Goal: Task Accomplishment & Management: Manage account settings

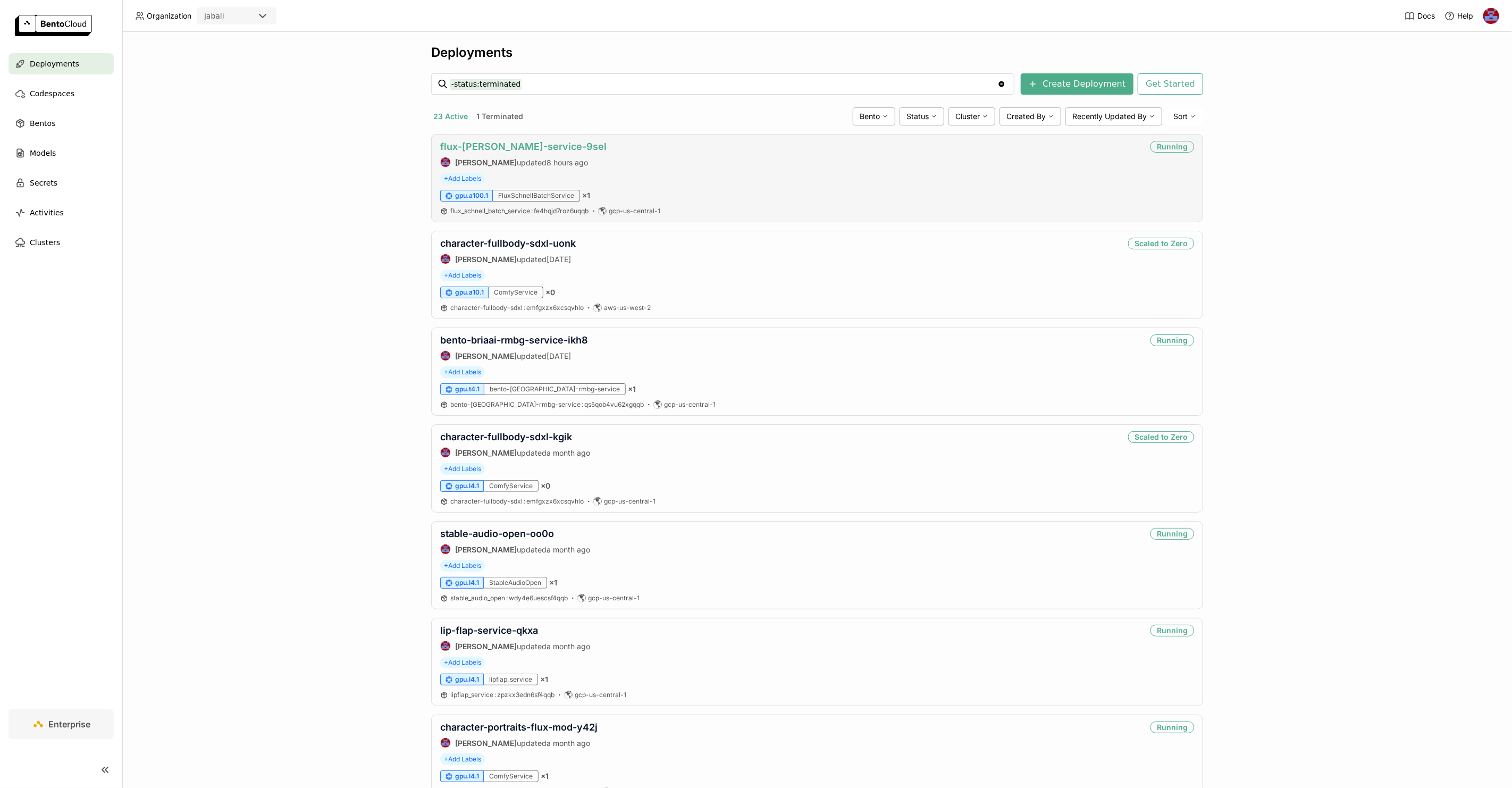
click at [502, 146] on link "flux-[PERSON_NAME]-service-9sel" at bounding box center [524, 146] width 167 height 11
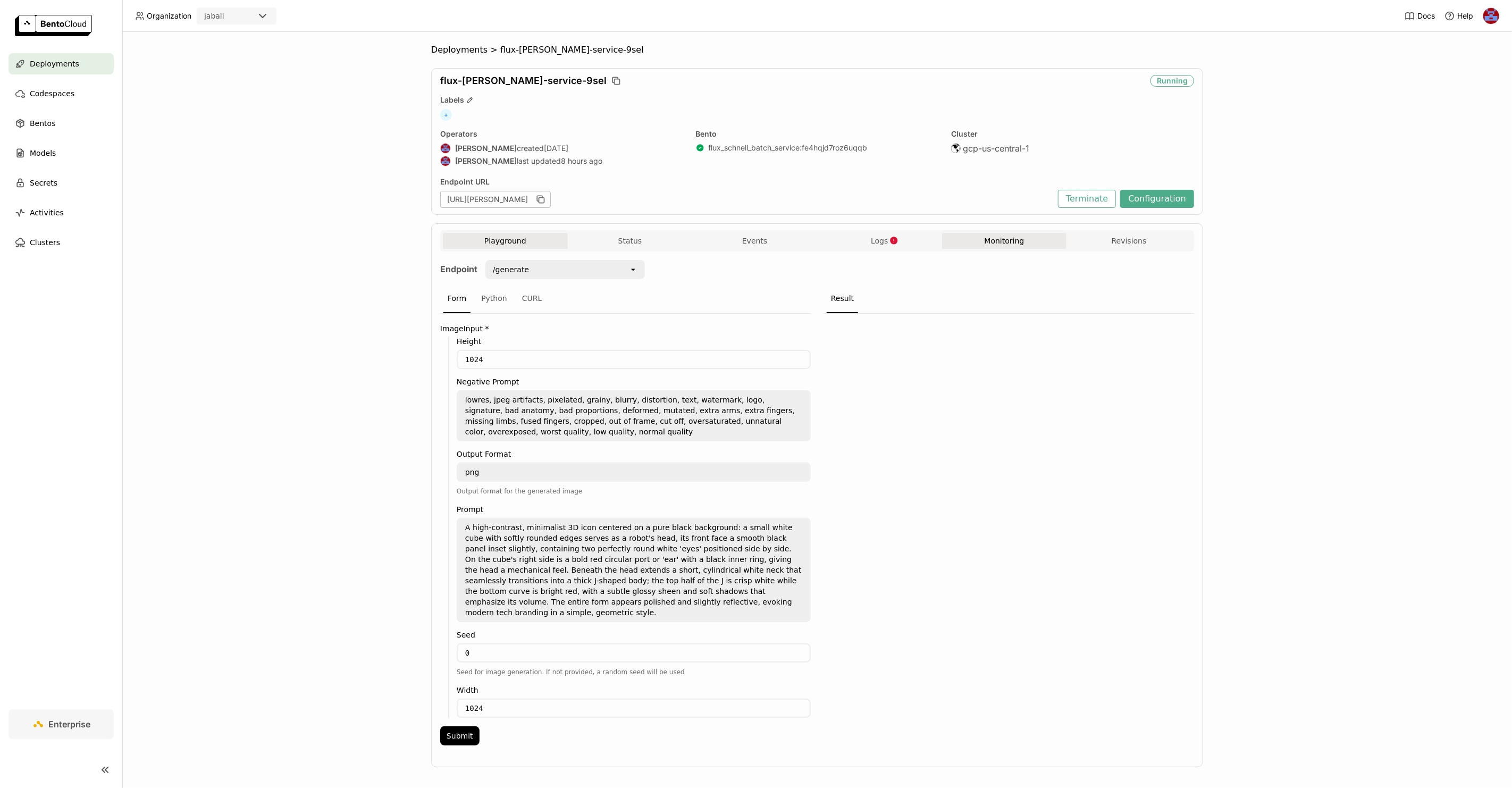
click at [1009, 243] on button "Monitoring" at bounding box center [1005, 242] width 125 height 16
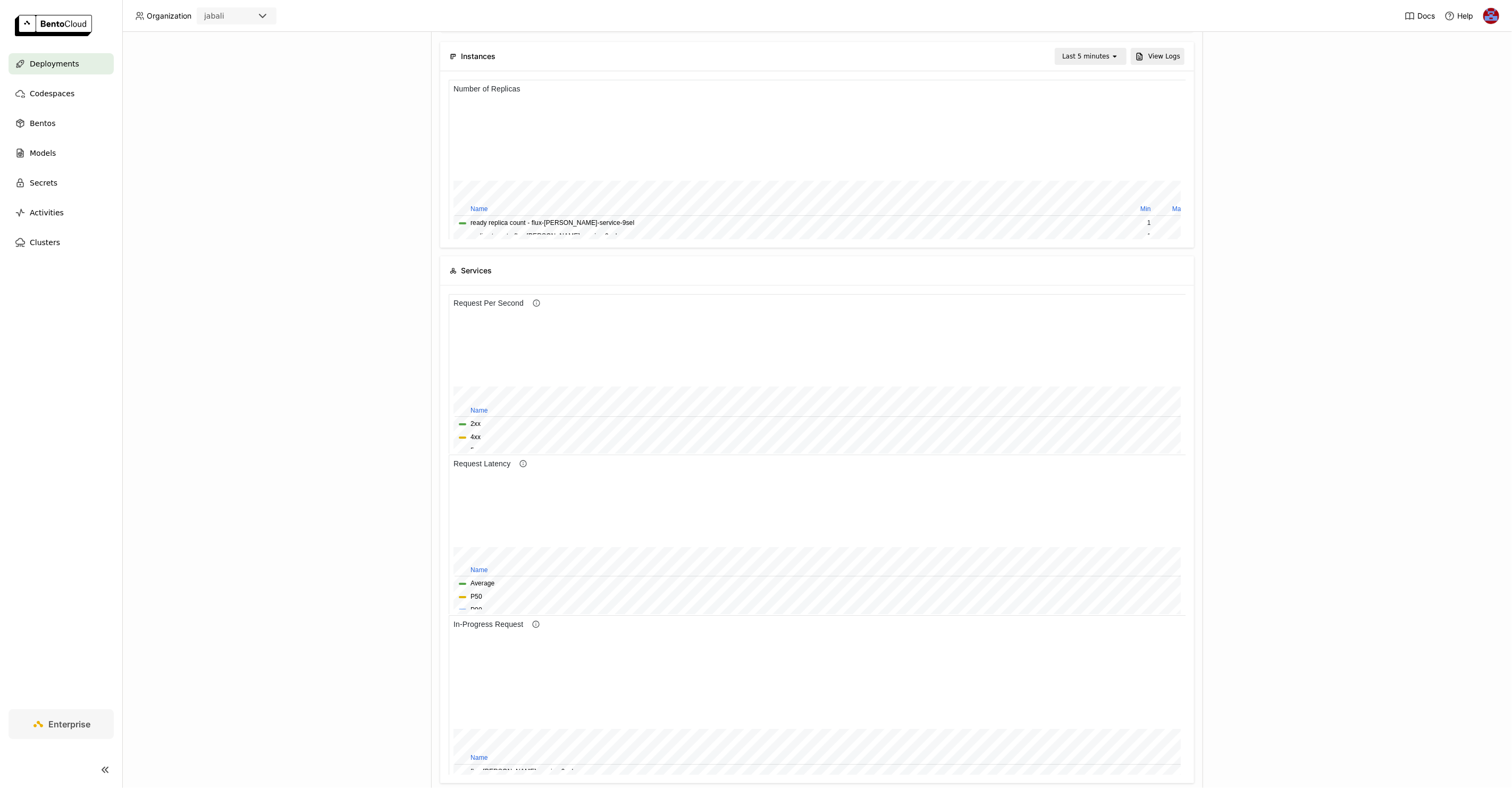
scroll to position [134, 0]
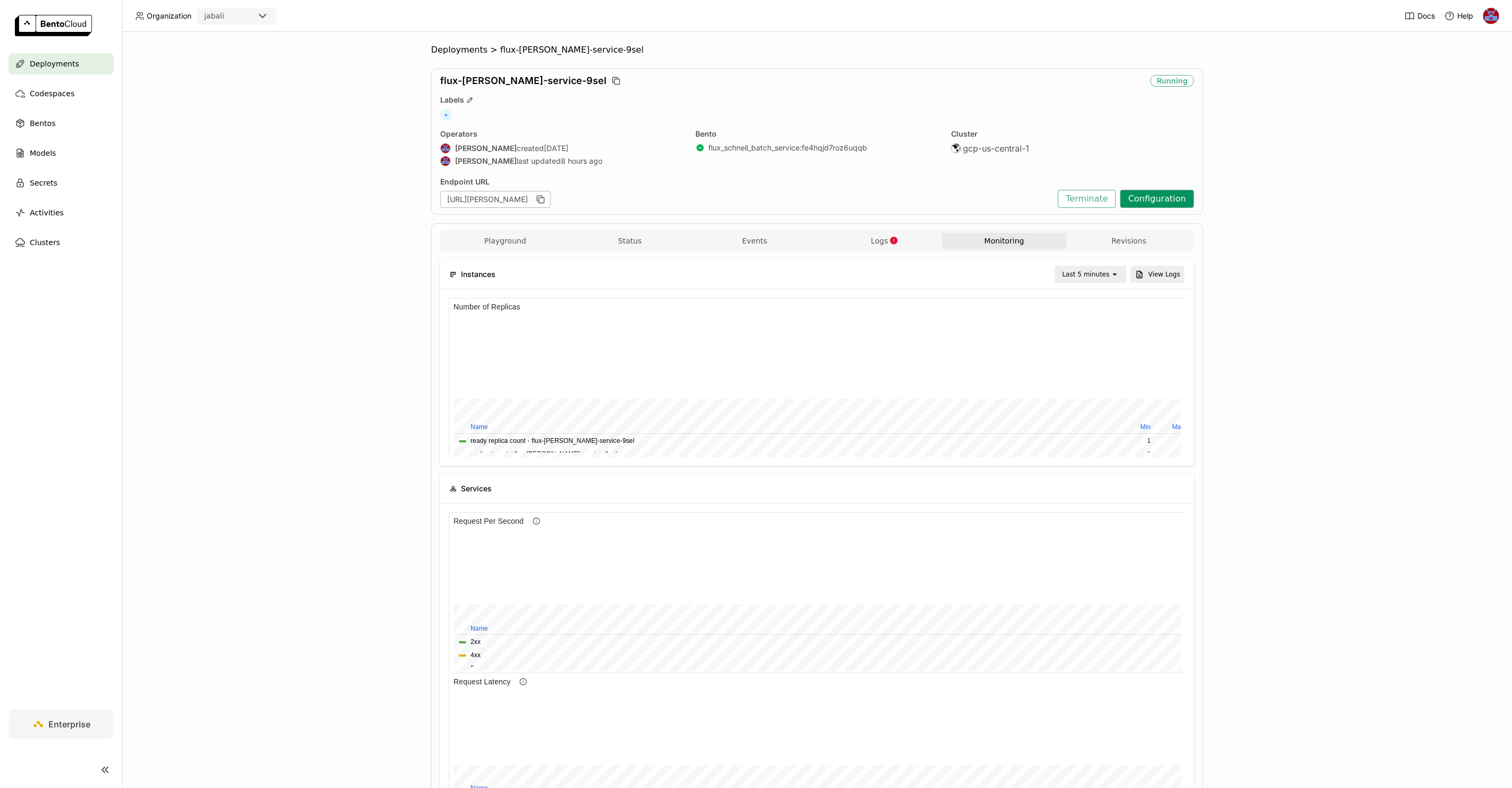
click at [1150, 200] on button "Configuration" at bounding box center [1157, 199] width 74 height 18
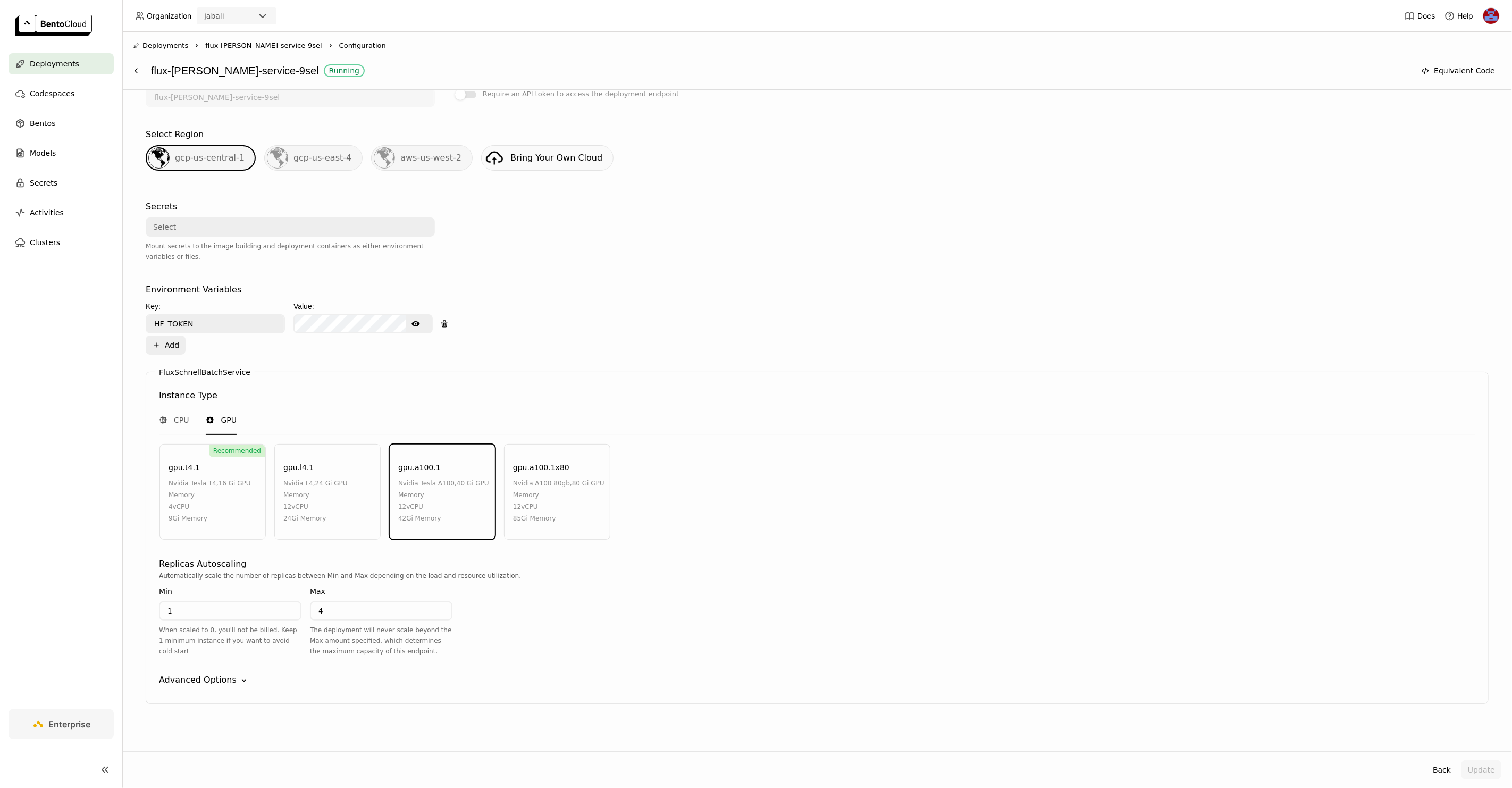
click at [550, 482] on div "nvidia a100 80gb , 80 Gi GPU Memory" at bounding box center [558, 489] width 92 height 24
click at [239, 676] on icon "Down" at bounding box center [244, 681] width 11 height 11
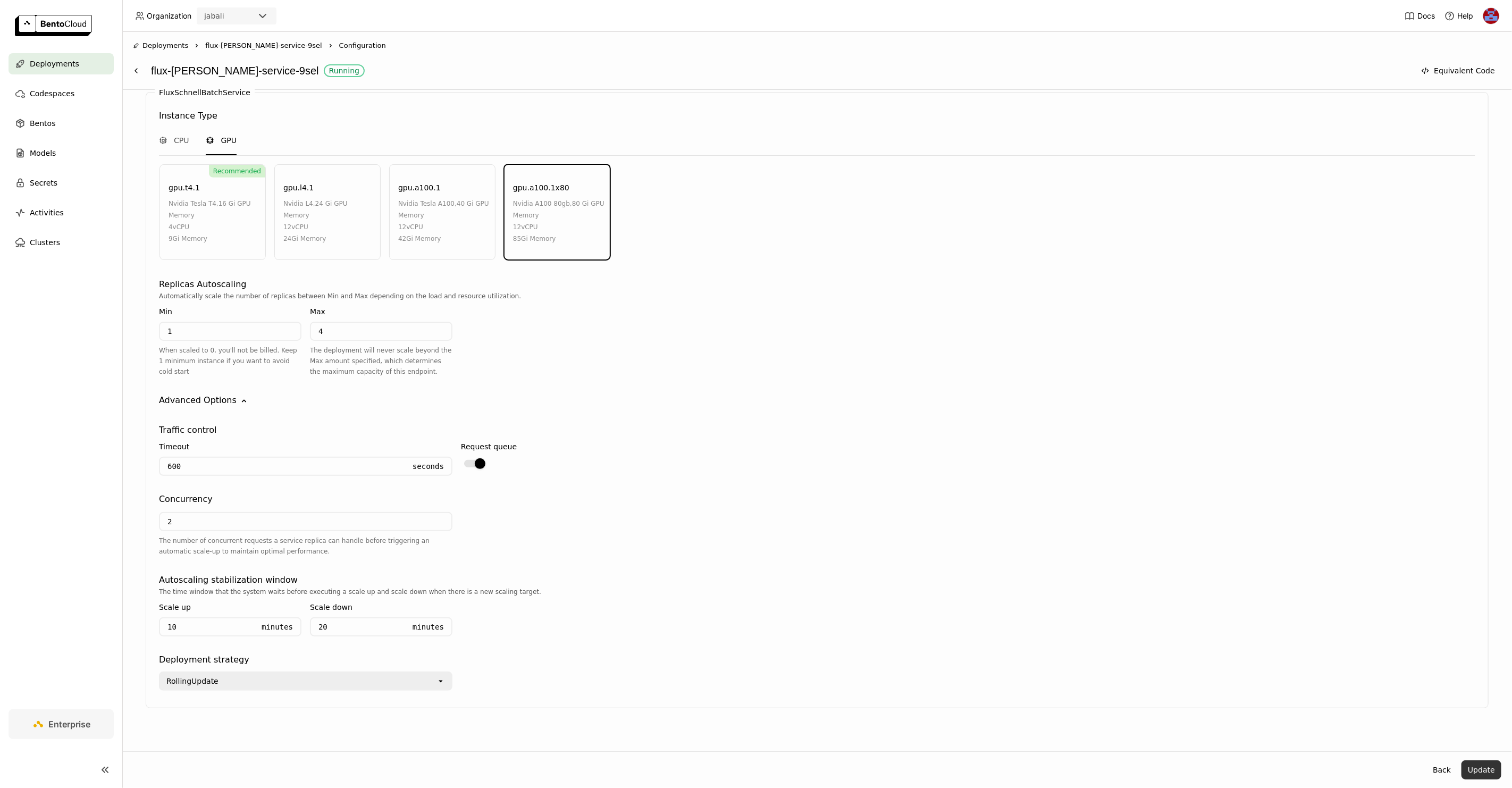
click at [1478, 766] on button "Update" at bounding box center [1481, 770] width 40 height 20
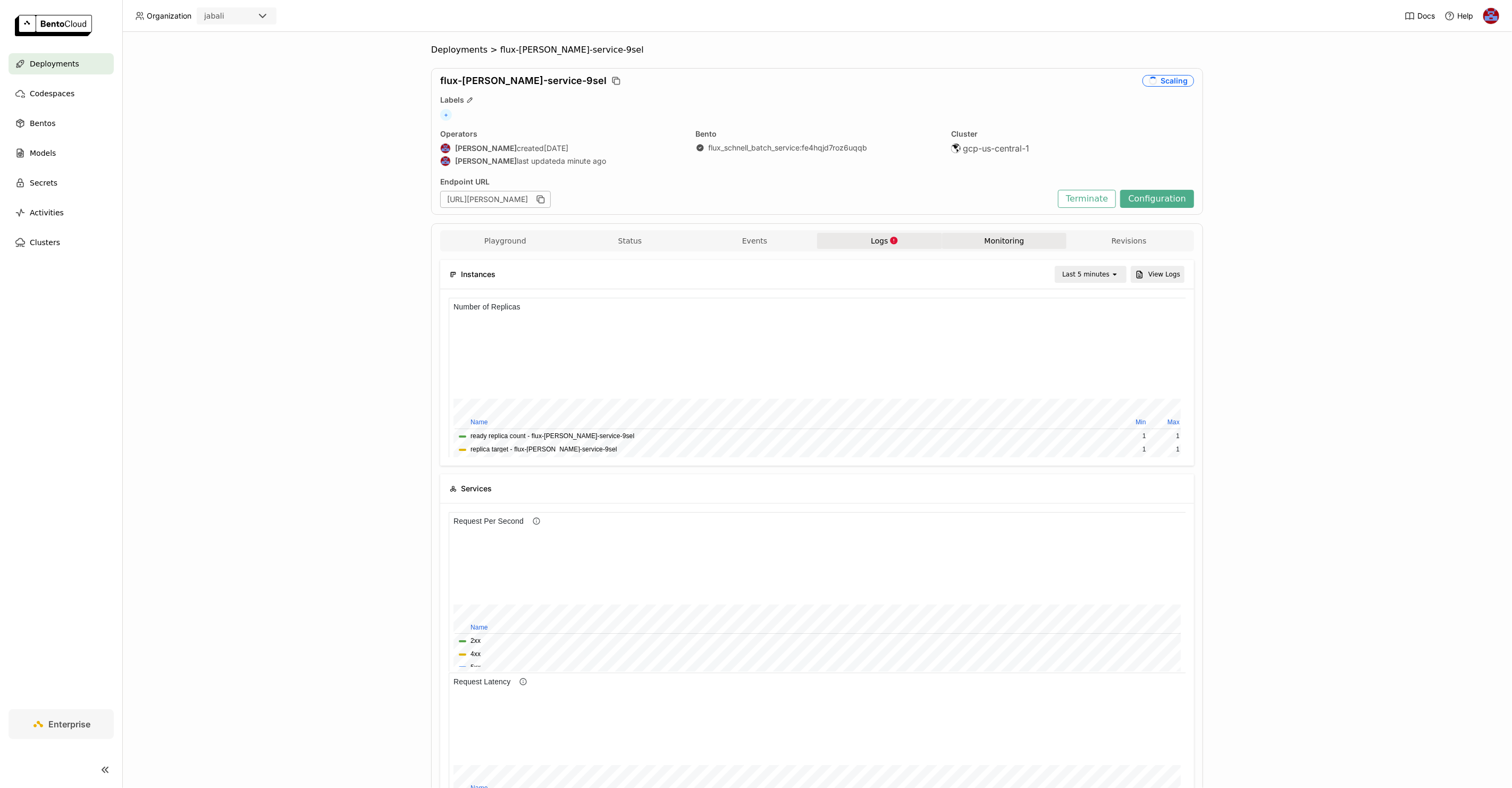
click at [893, 242] on icon "button" at bounding box center [893, 240] width 7 height 7
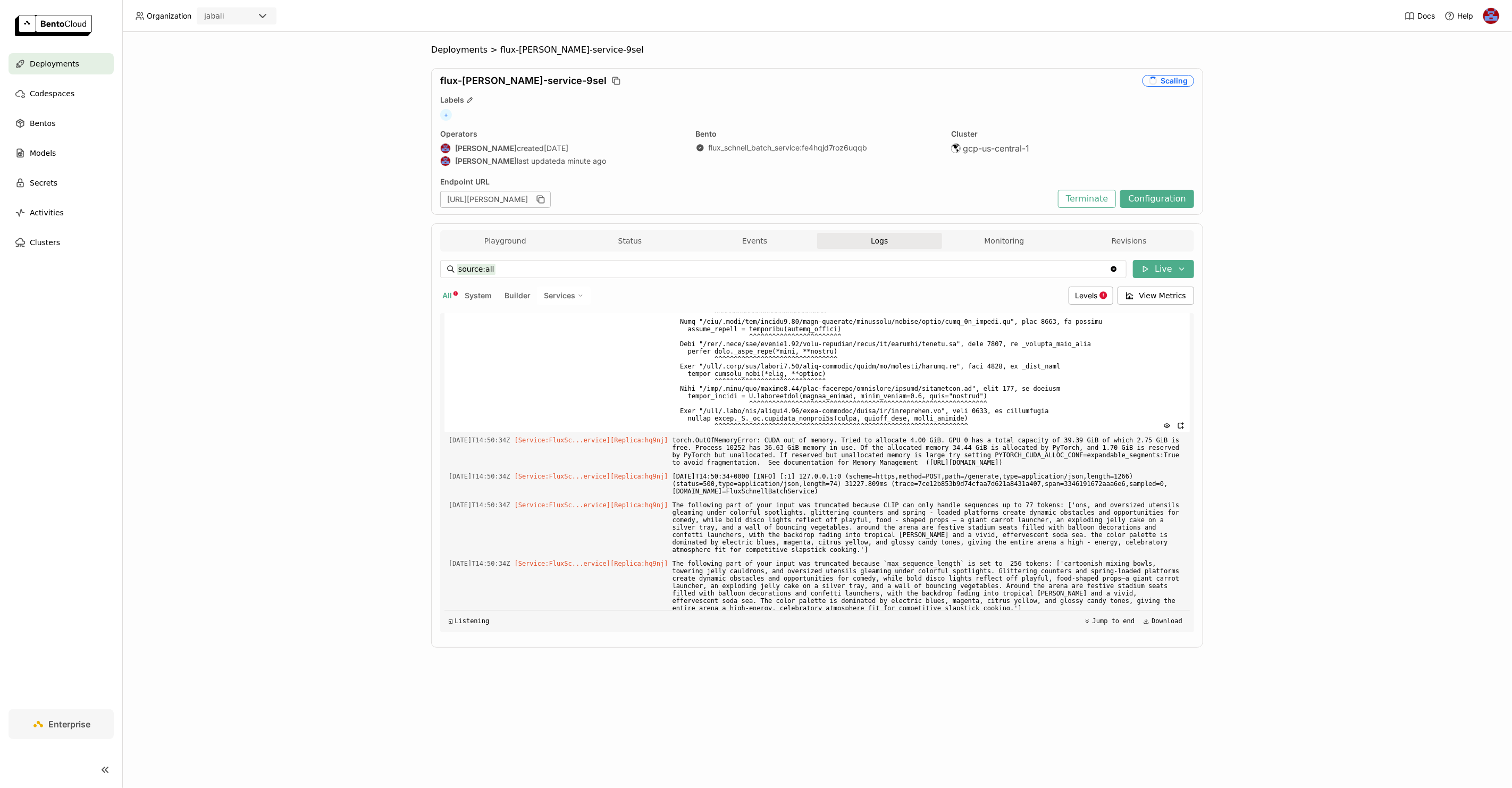
scroll to position [12466, 0]
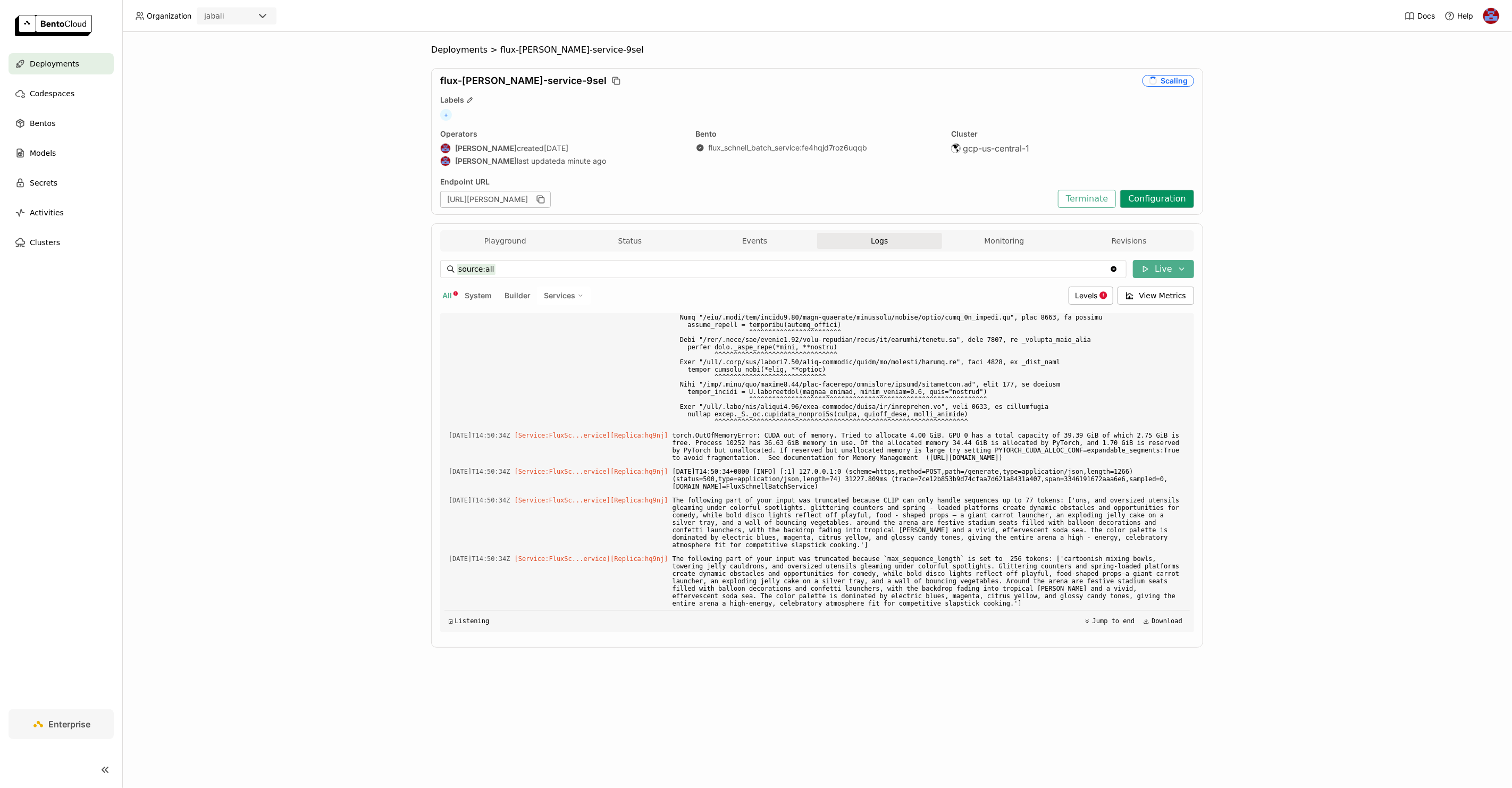
click at [1155, 202] on button "Configuration" at bounding box center [1157, 199] width 74 height 18
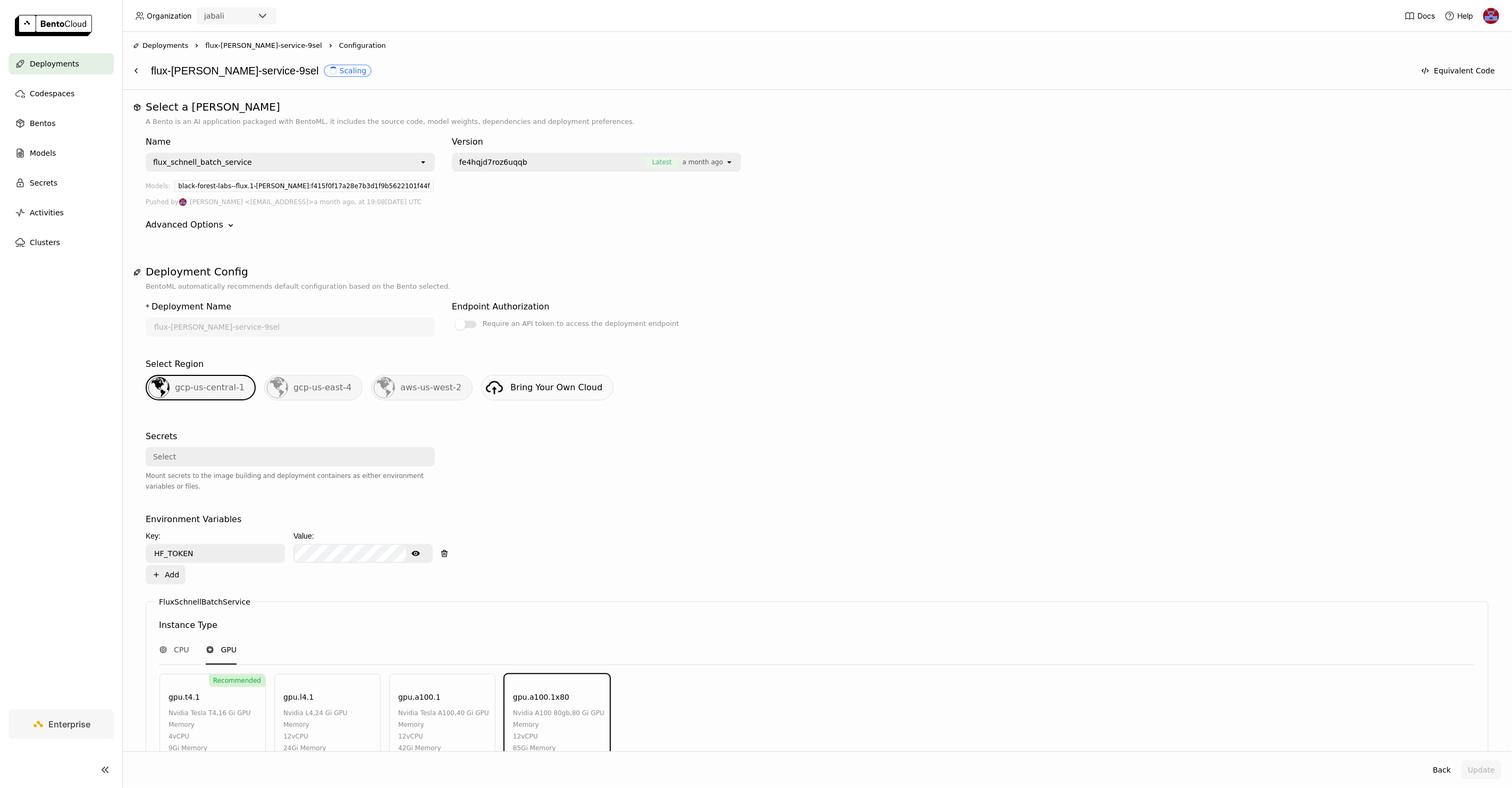
scroll to position [230, 0]
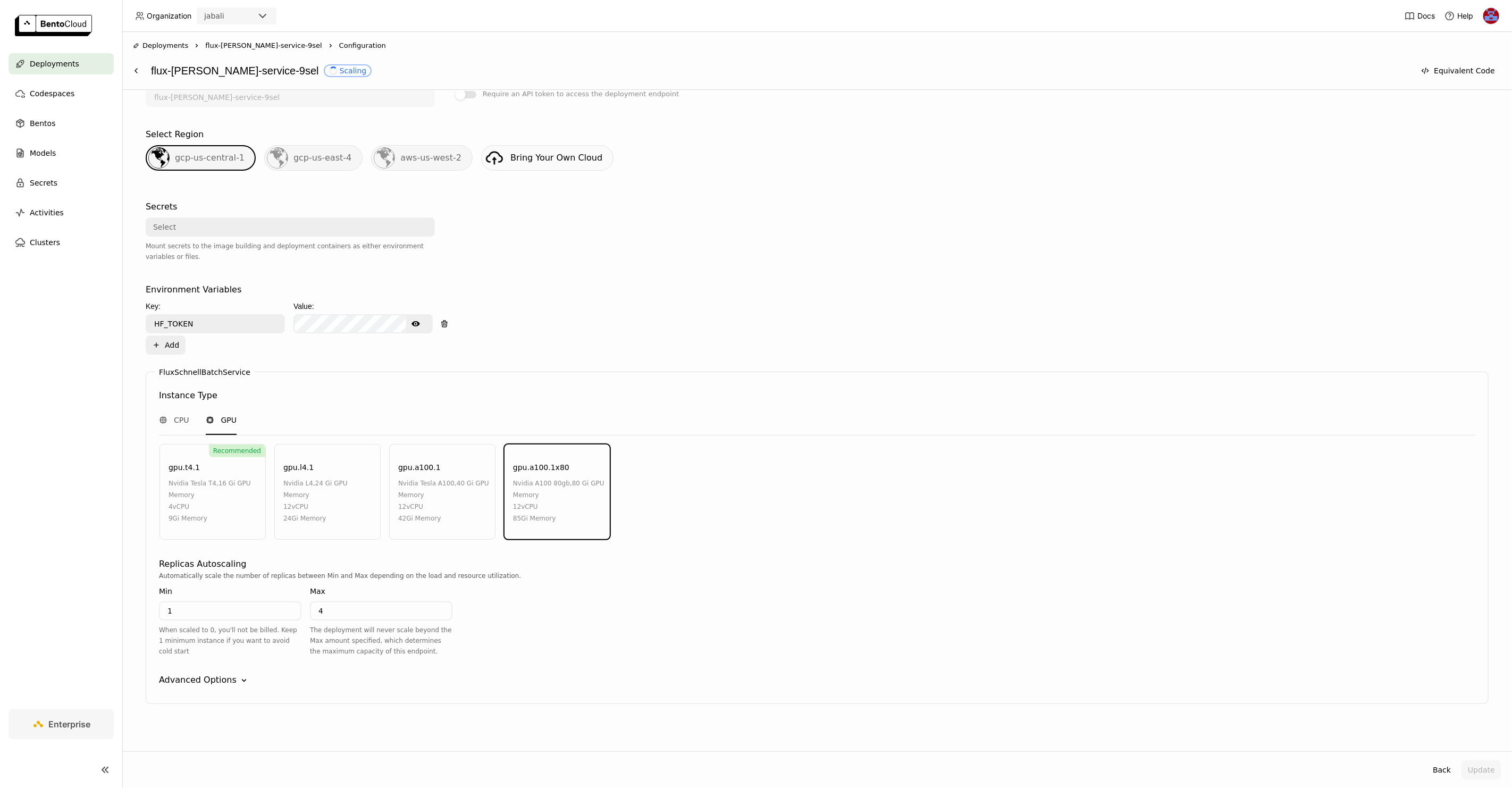
click at [197, 665] on div "FluxSchnellBatchService Instance Type CPU GPU Recommended gpu.t4.1 nvidia tesla…" at bounding box center [817, 538] width 1343 height 333
click at [198, 674] on div "Advanced Options" at bounding box center [198, 681] width 78 height 13
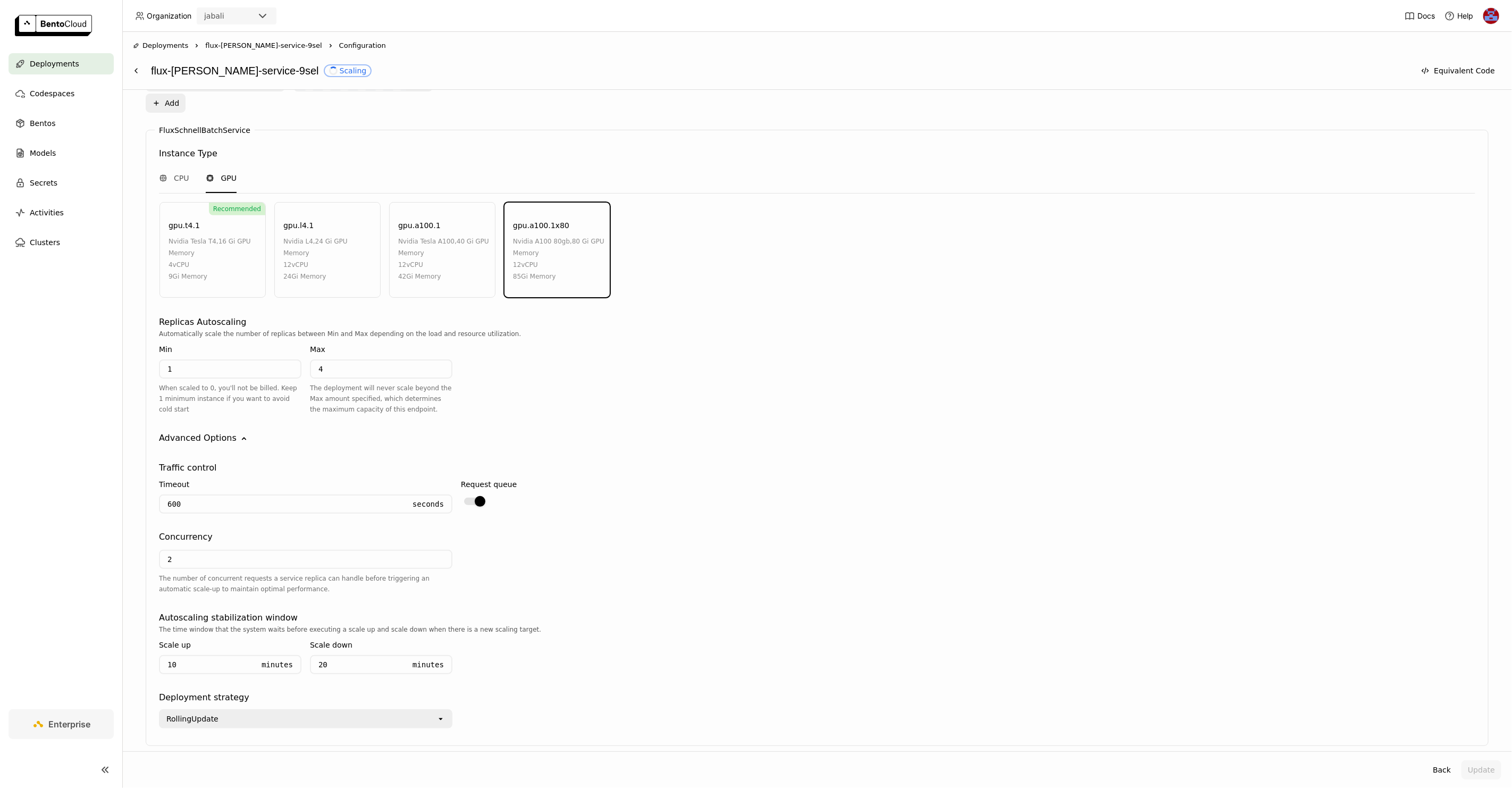
scroll to position [476, 0]
click at [729, 305] on div "FluxSchnellBatchService Instance Type CPU GPU Recommended gpu.t4.1 nvidia tesla…" at bounding box center [817, 434] width 1343 height 616
click at [653, 129] on div "FluxSchnellBatchService Instance Type CPU GPU Recommended gpu.t4.1 nvidia tesla…" at bounding box center [817, 434] width 1343 height 616
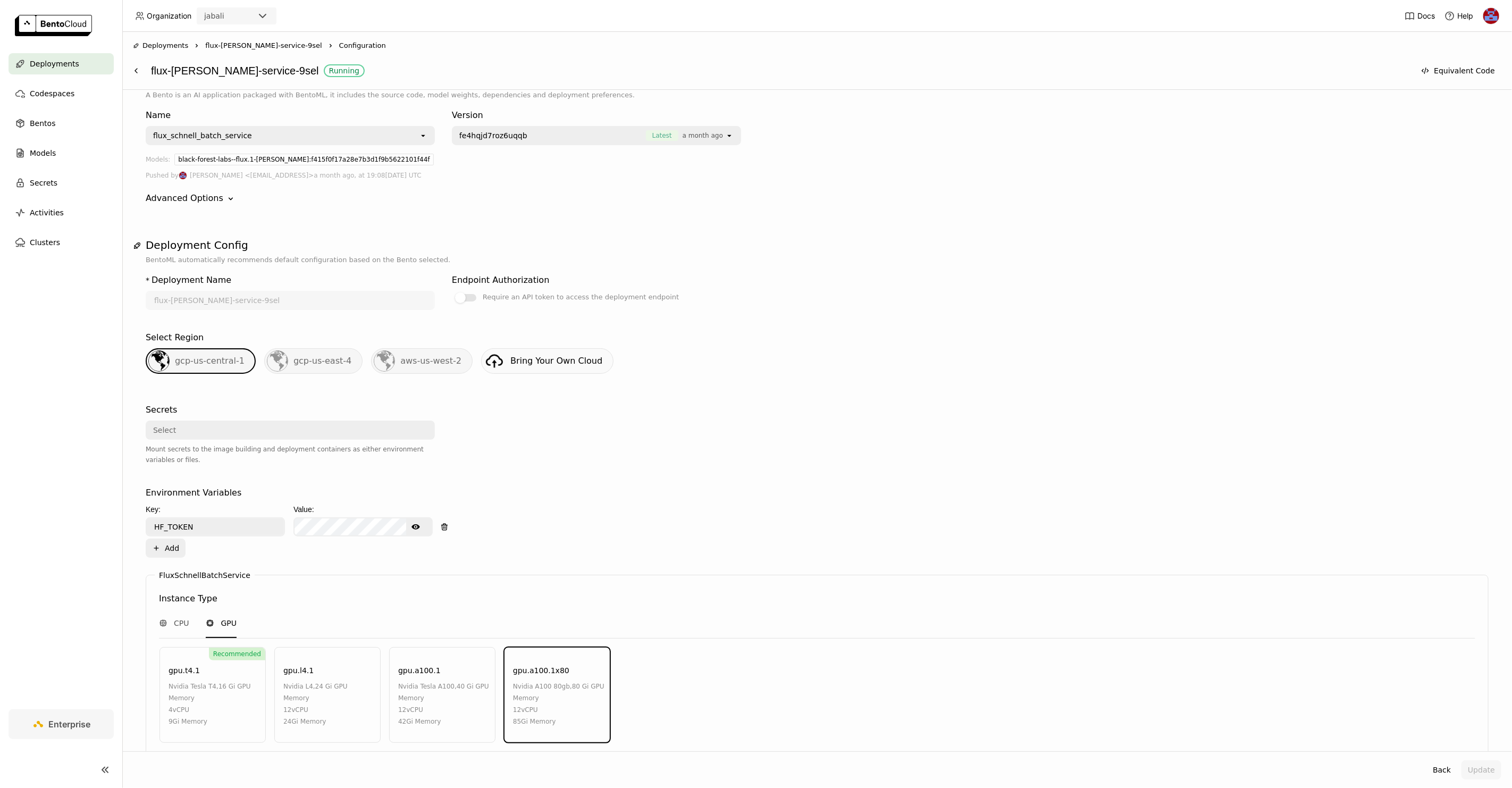
scroll to position [11, 0]
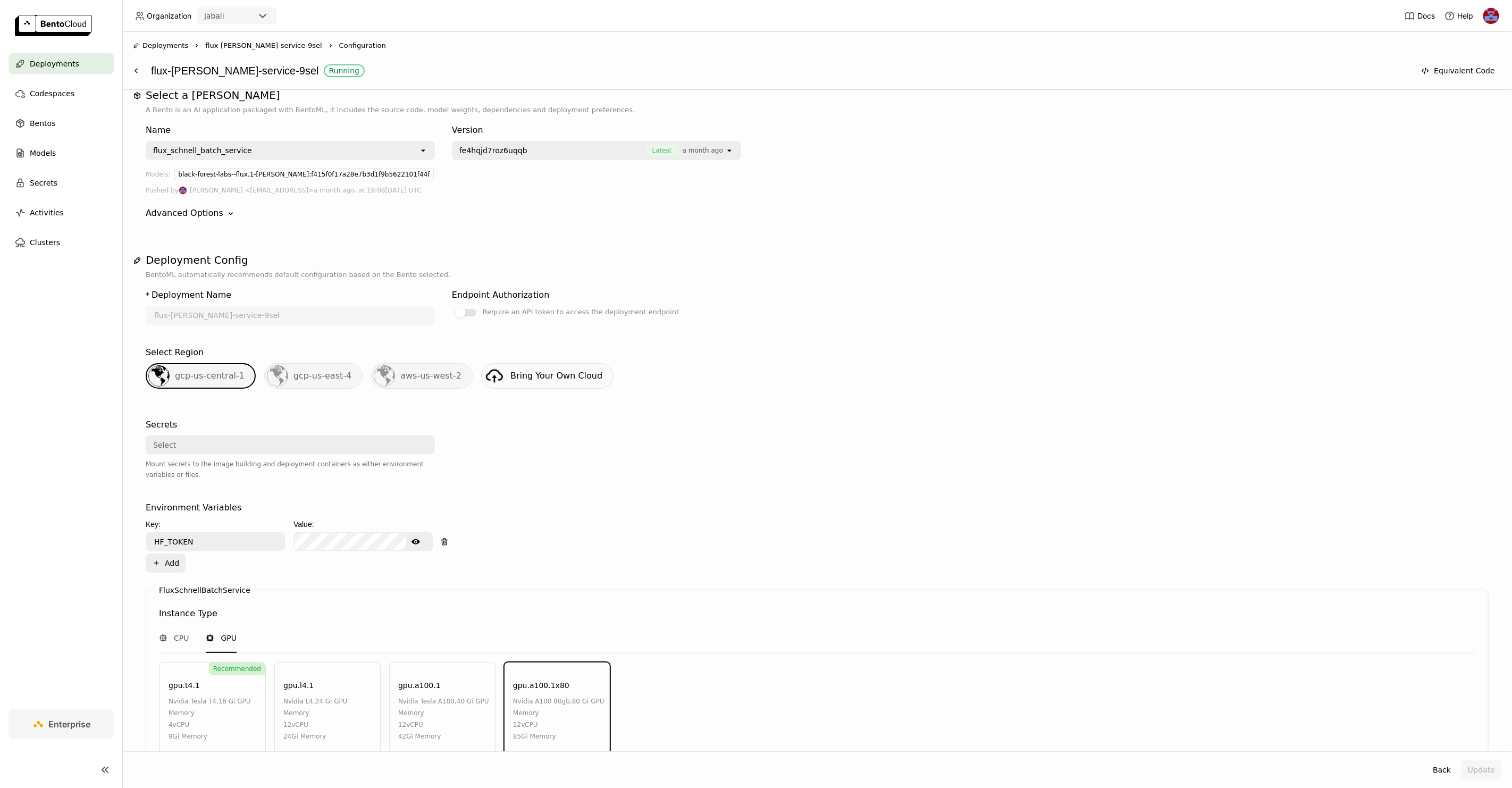
click at [778, 328] on div "* Deployment Name flux-[PERSON_NAME]-service-9sel Endpoint Authorization Requir…" at bounding box center [817, 751] width 1343 height 943
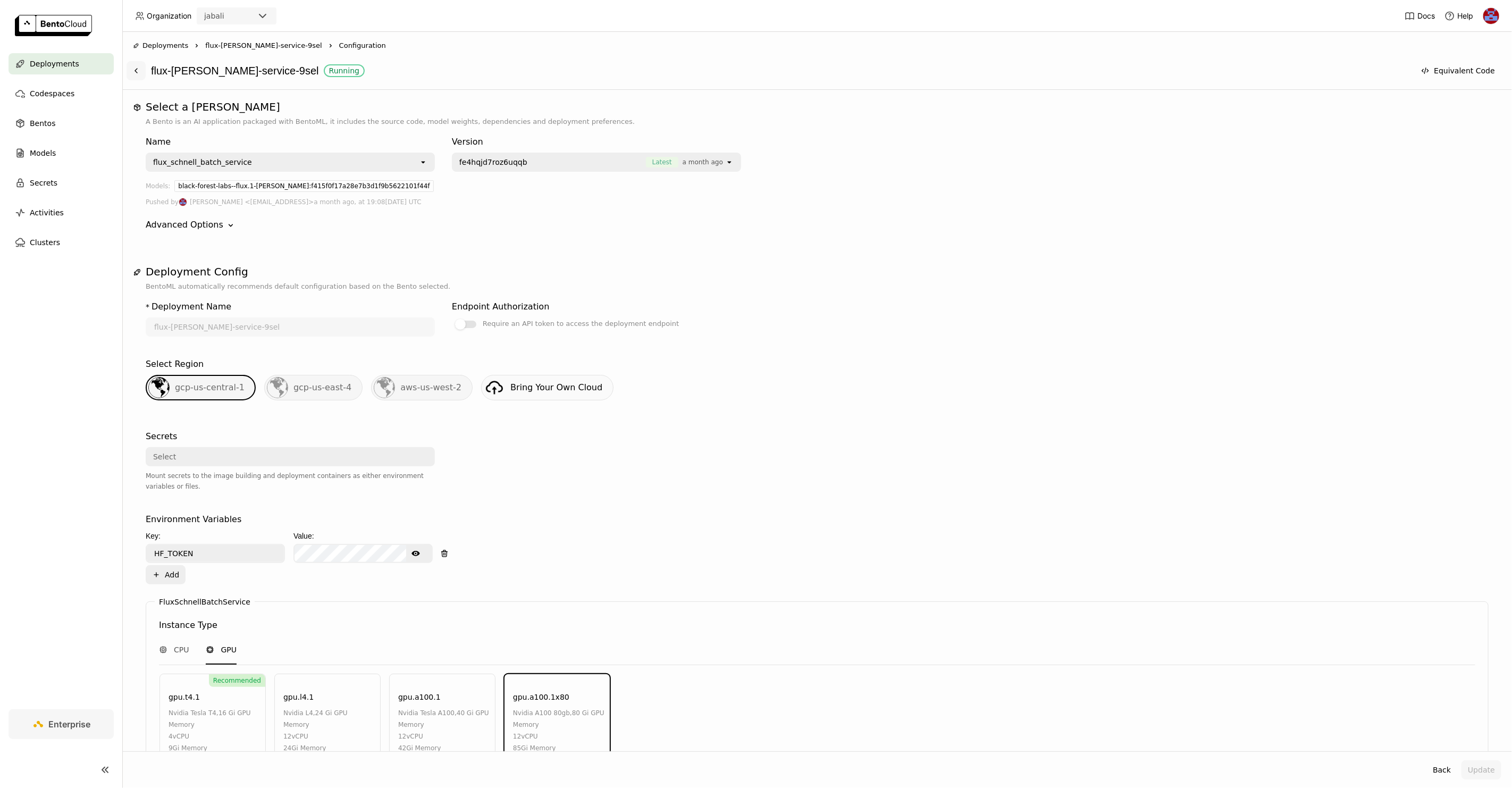
click at [137, 70] on icon at bounding box center [136, 71] width 8 height 8
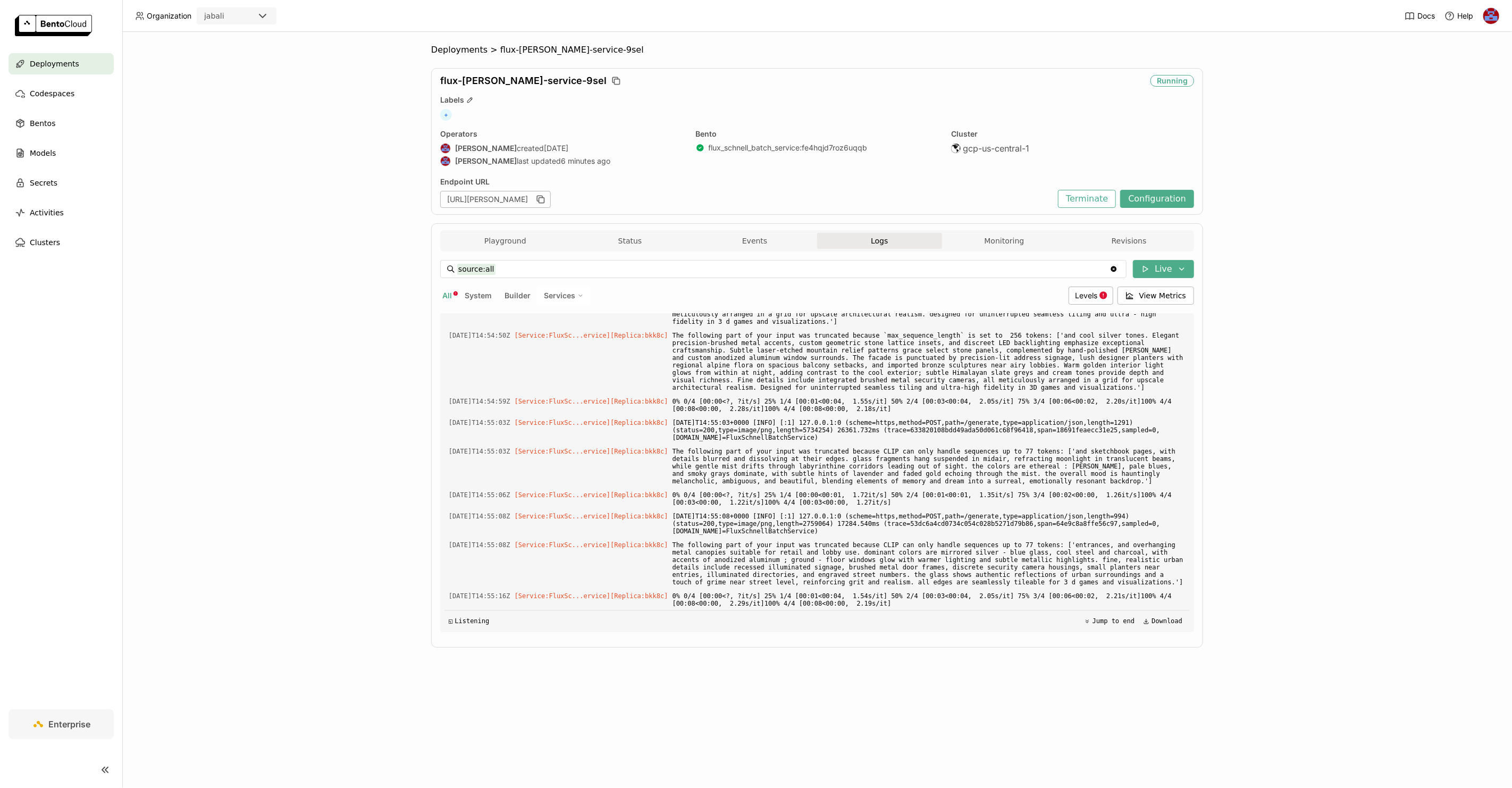
scroll to position [8681, 0]
click at [1006, 246] on button "Monitoring" at bounding box center [1005, 242] width 125 height 16
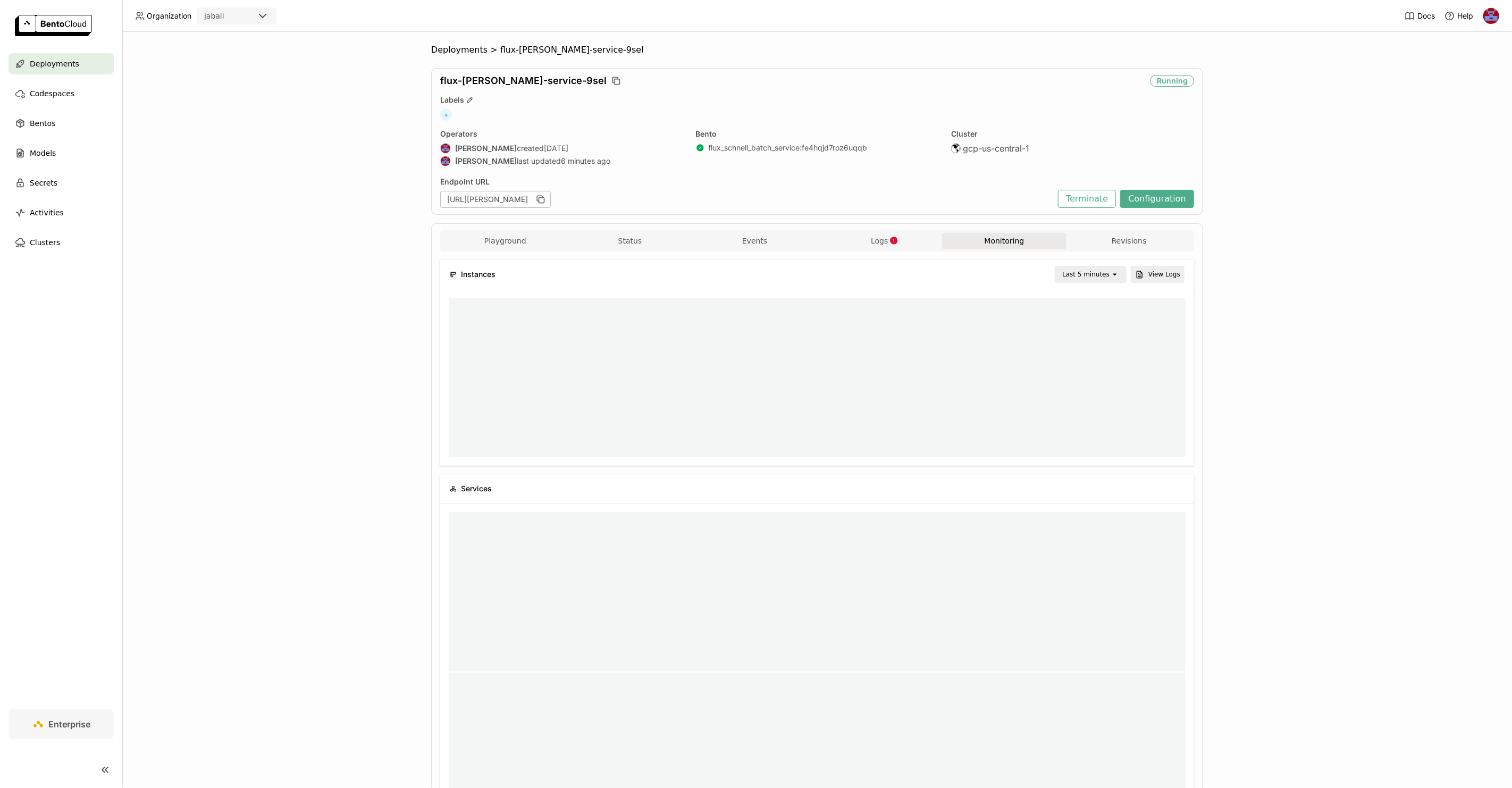
scroll to position [150, 236]
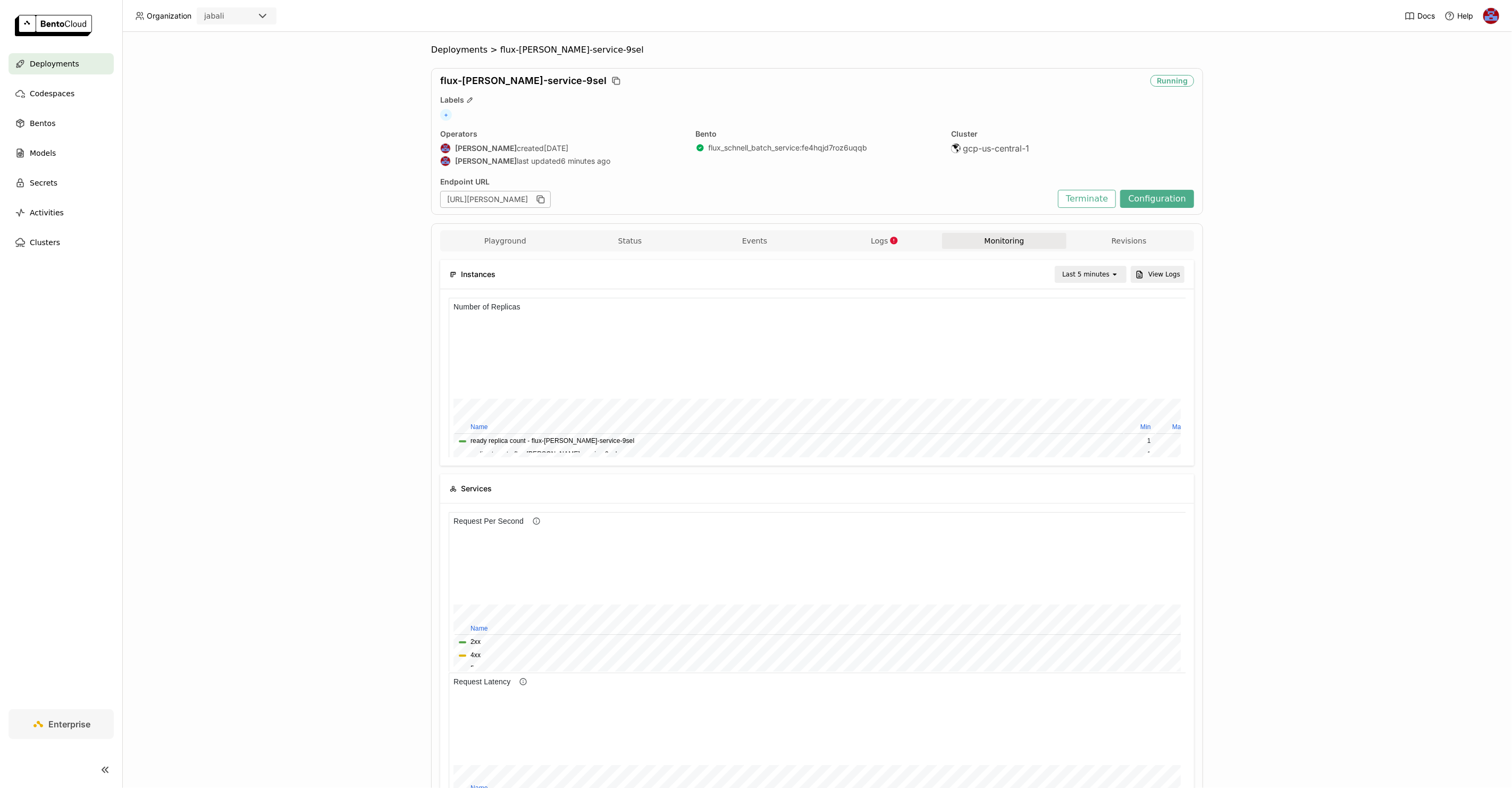
click at [48, 63] on span "Deployments" at bounding box center [54, 64] width 50 height 13
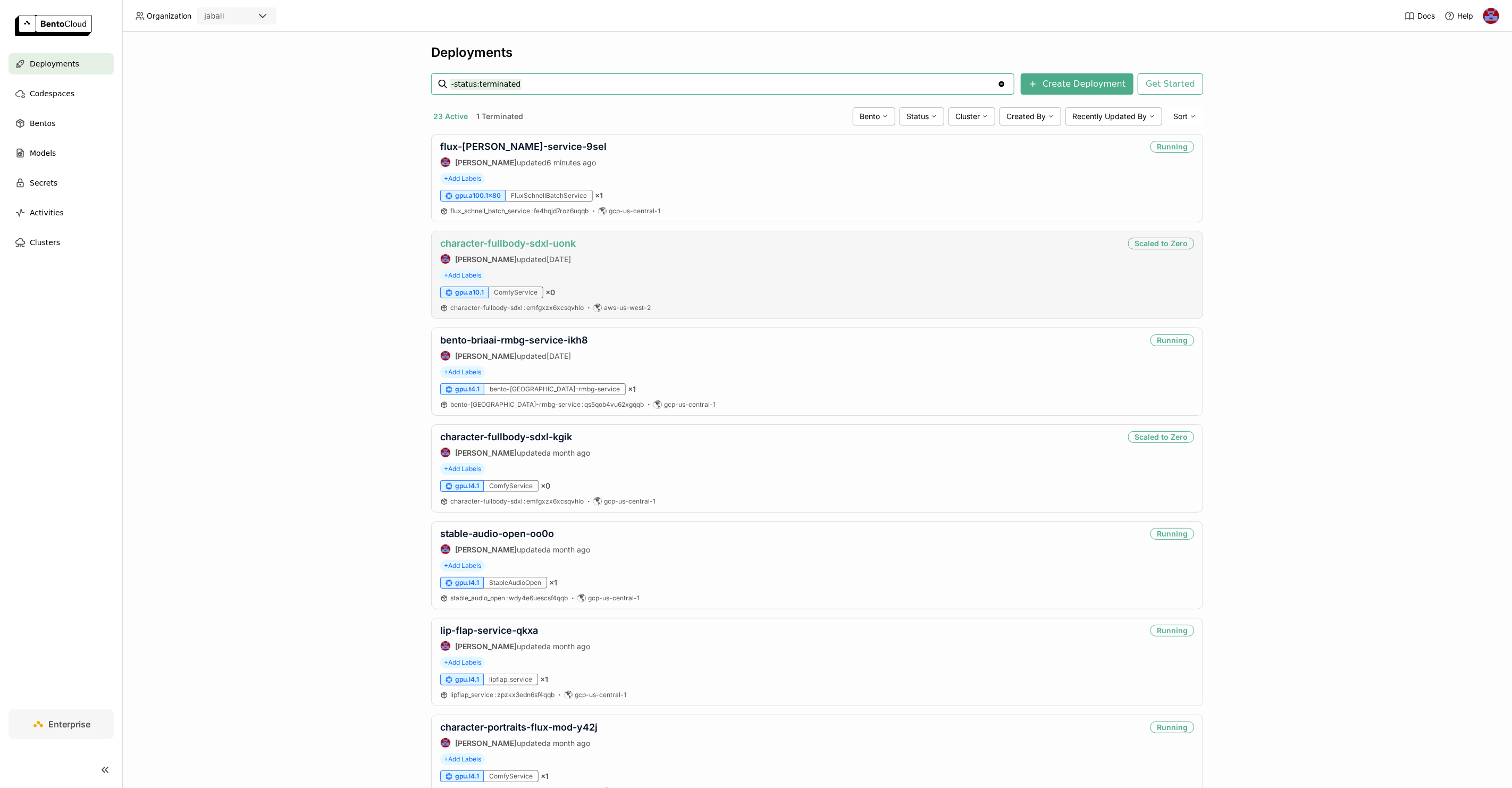
click at [525, 244] on link "character-fullbody-sdxl-uonk" at bounding box center [508, 243] width 136 height 11
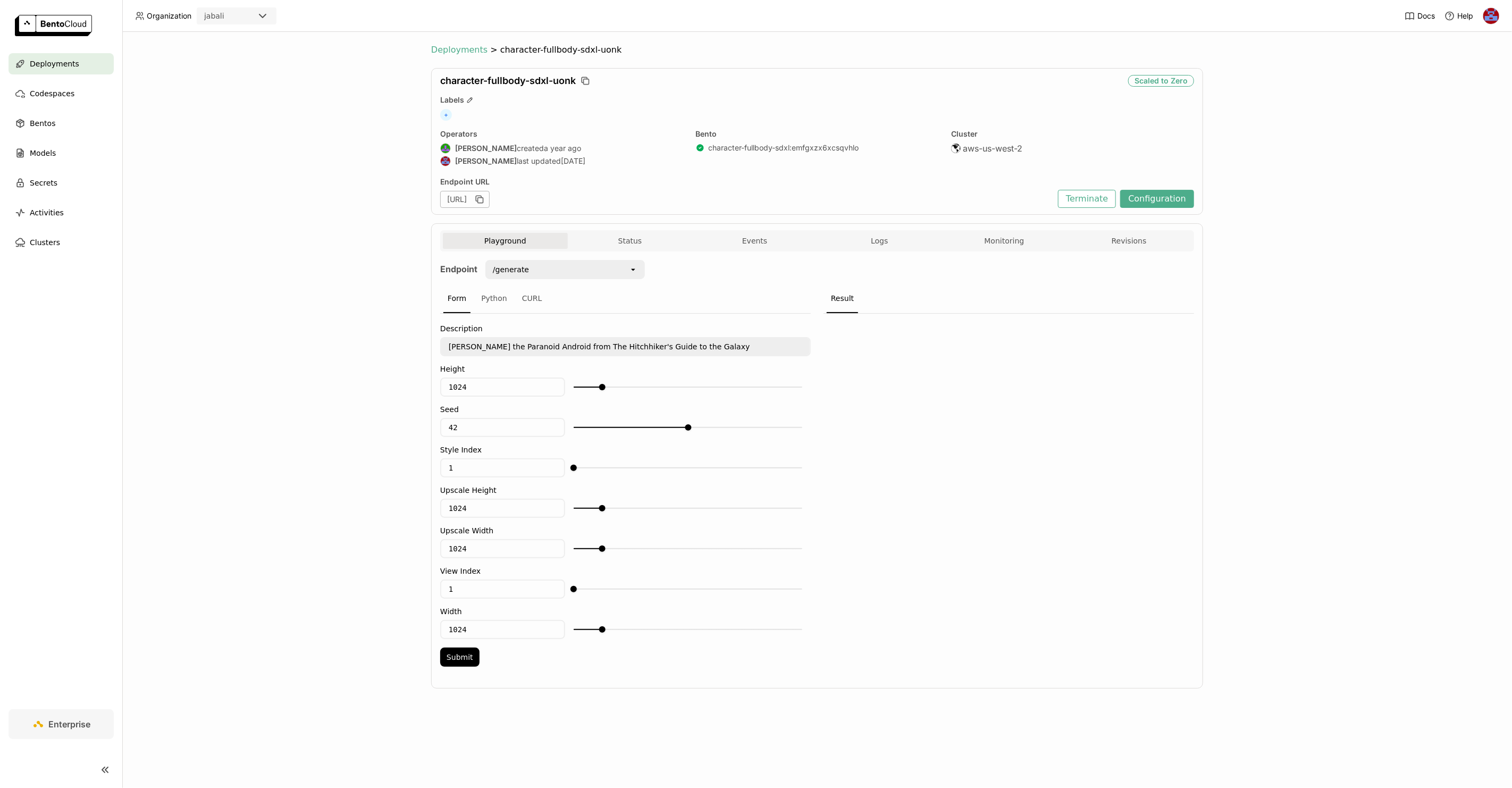
click at [441, 51] on span "Deployments" at bounding box center [458, 50] width 56 height 11
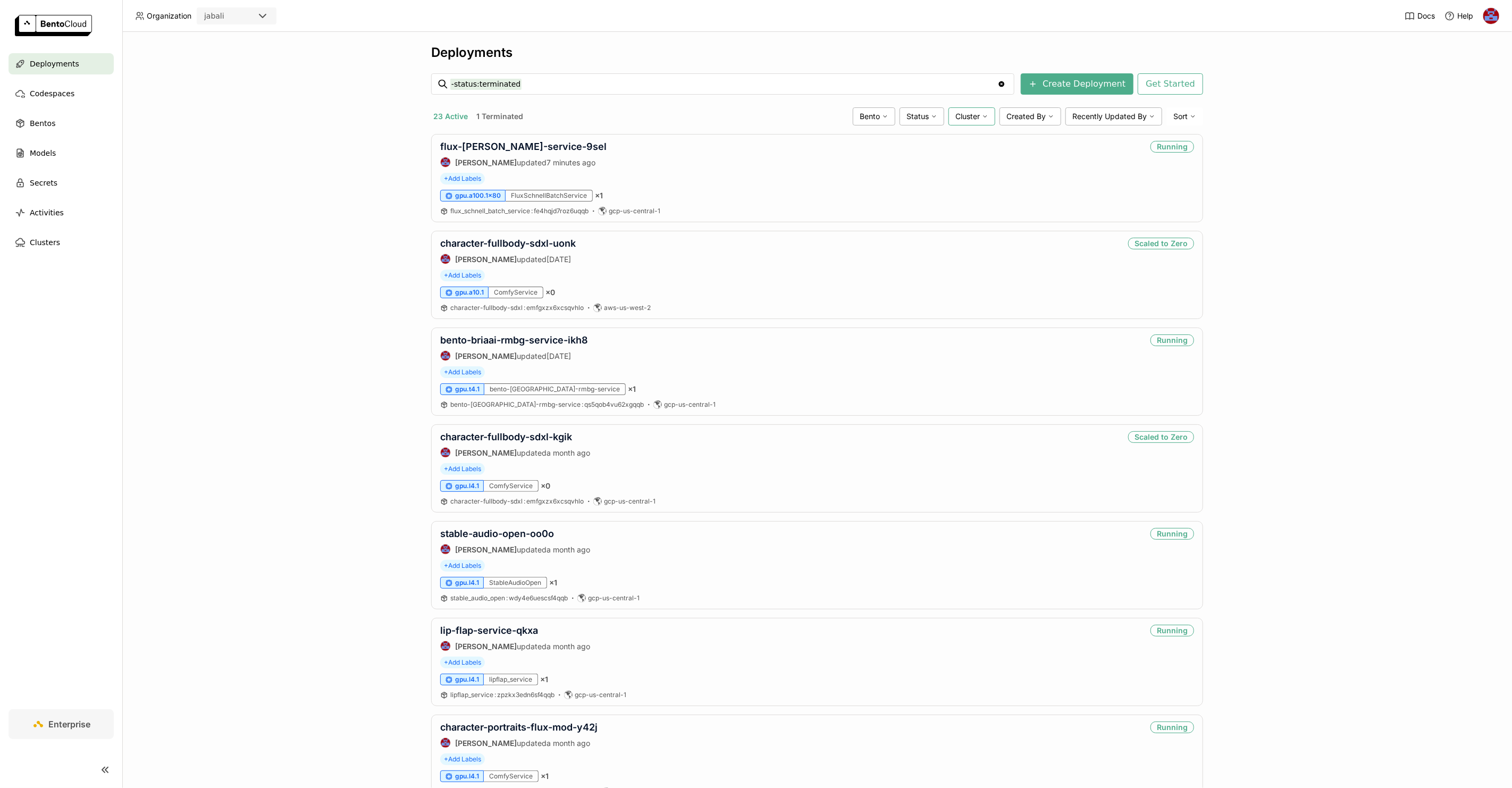
click at [955, 118] on span "Cluster" at bounding box center [967, 116] width 24 height 10
click at [924, 116] on div "Status" at bounding box center [922, 116] width 45 height 18
click at [867, 142] on div "Running" at bounding box center [880, 142] width 115 height 13
click at [528, 143] on link "flux-[PERSON_NAME]-service-9sel" at bounding box center [524, 146] width 167 height 11
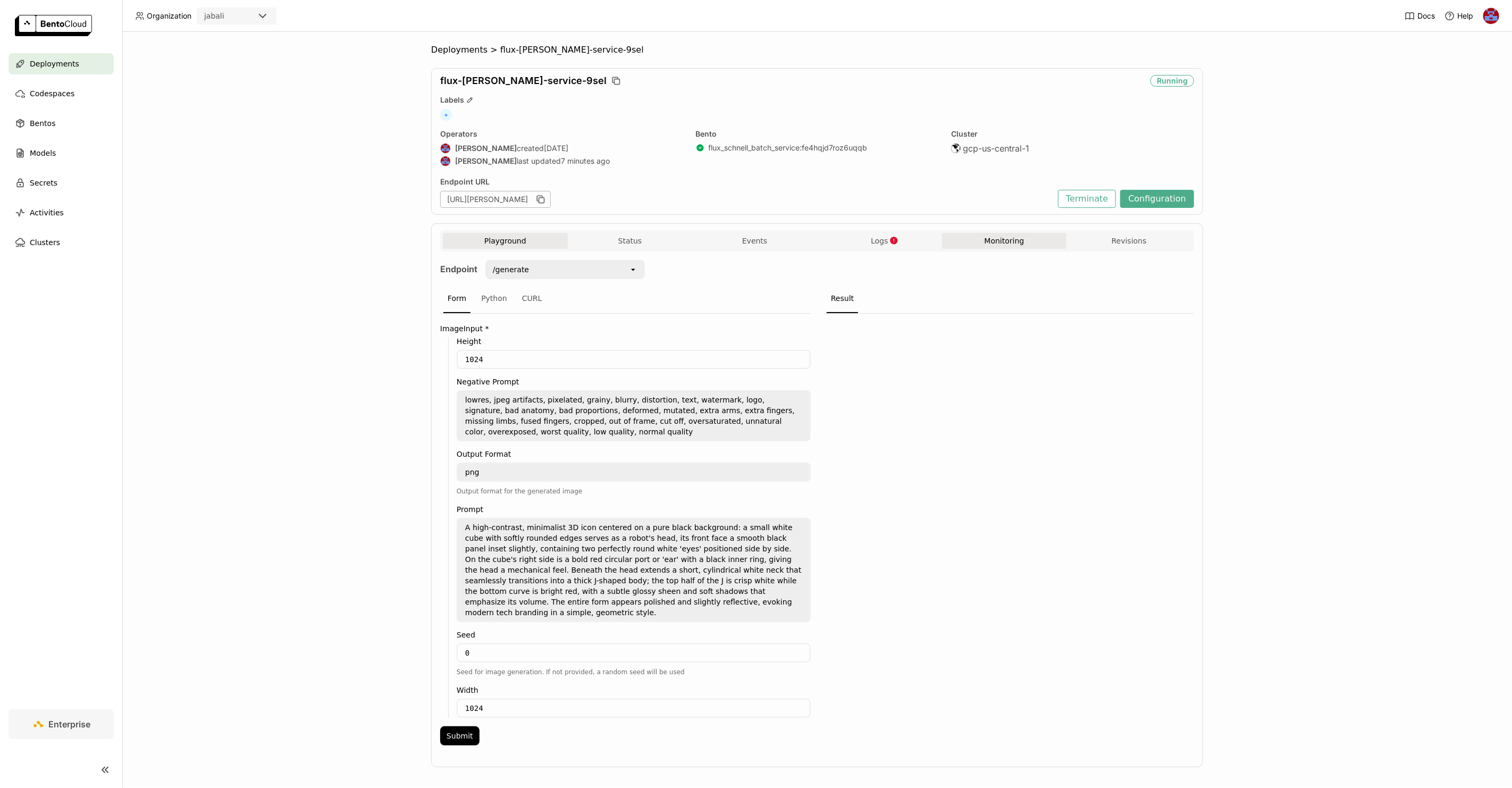
click at [1000, 246] on button "Monitoring" at bounding box center [1005, 242] width 125 height 16
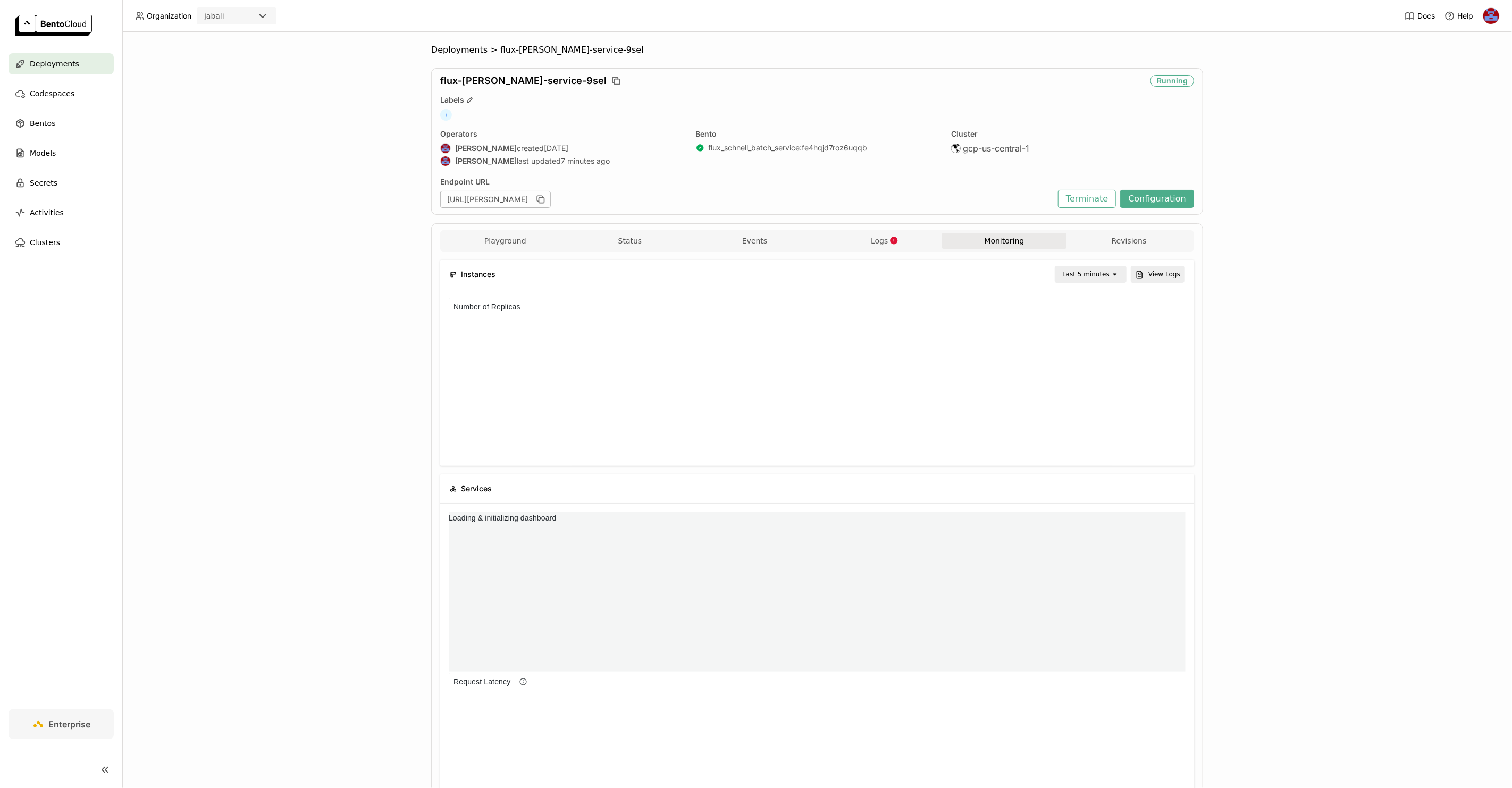
scroll to position [9, 9]
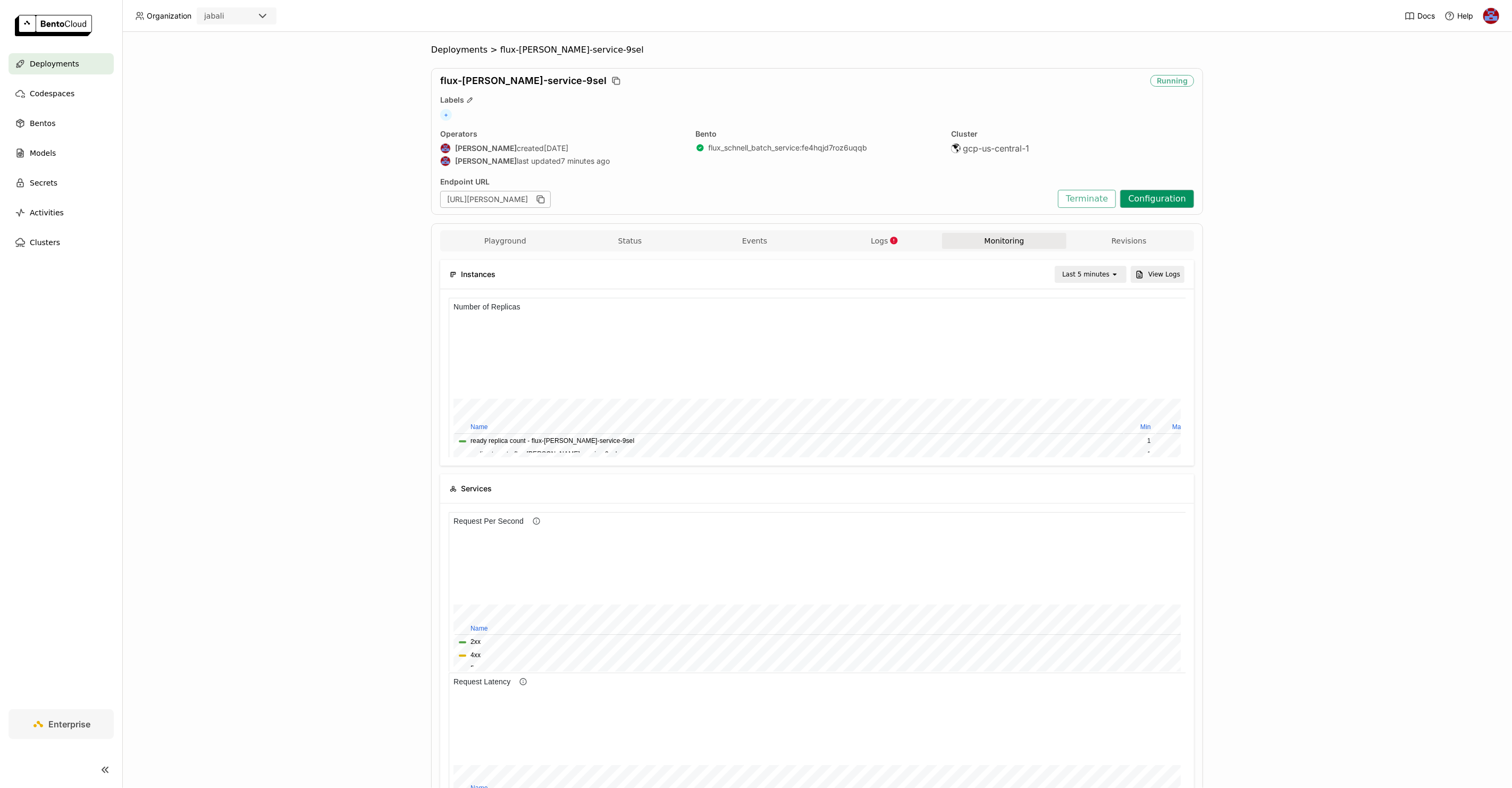
click at [1151, 204] on button "Configuration" at bounding box center [1157, 199] width 74 height 18
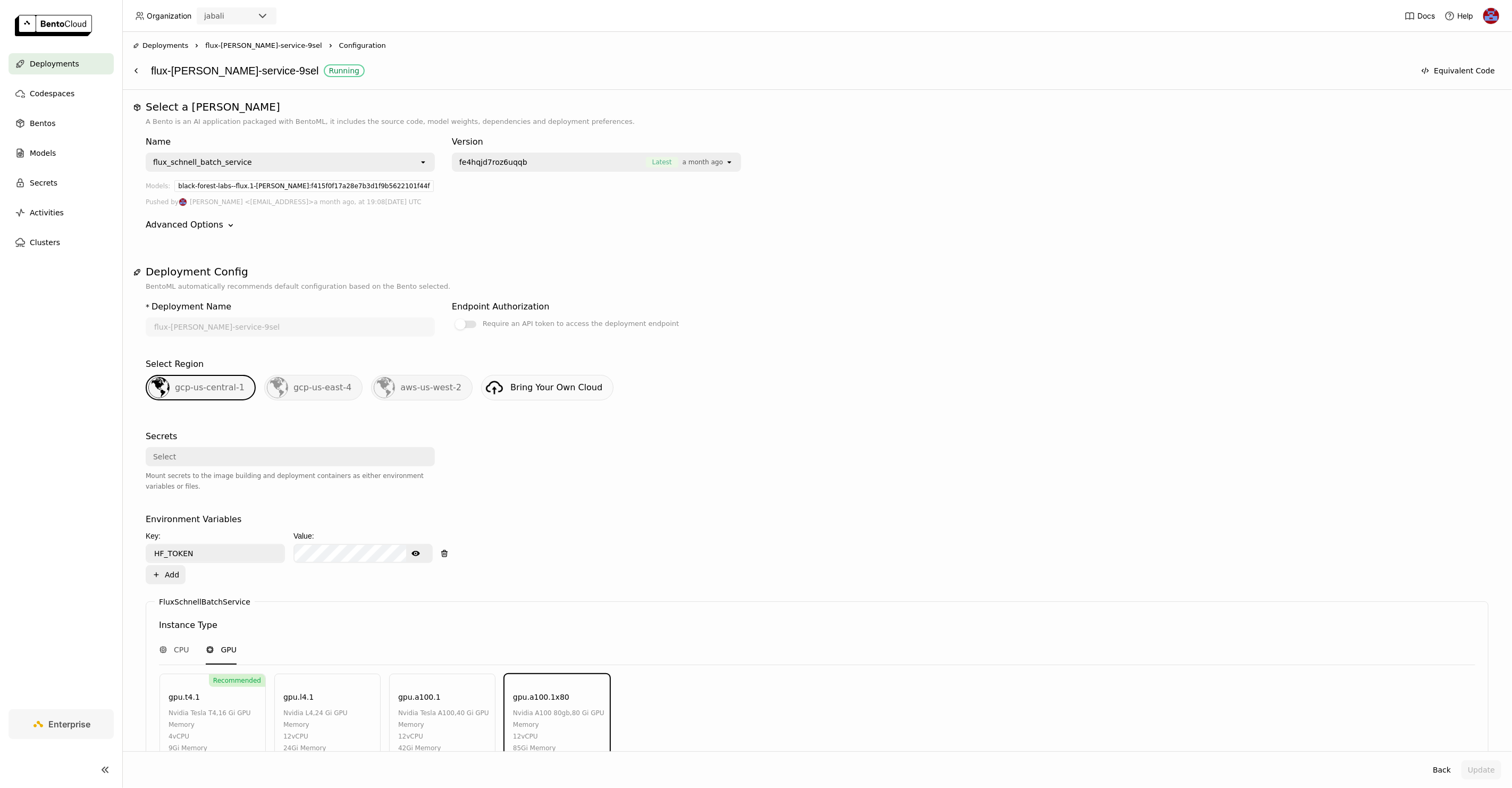
scroll to position [230, 0]
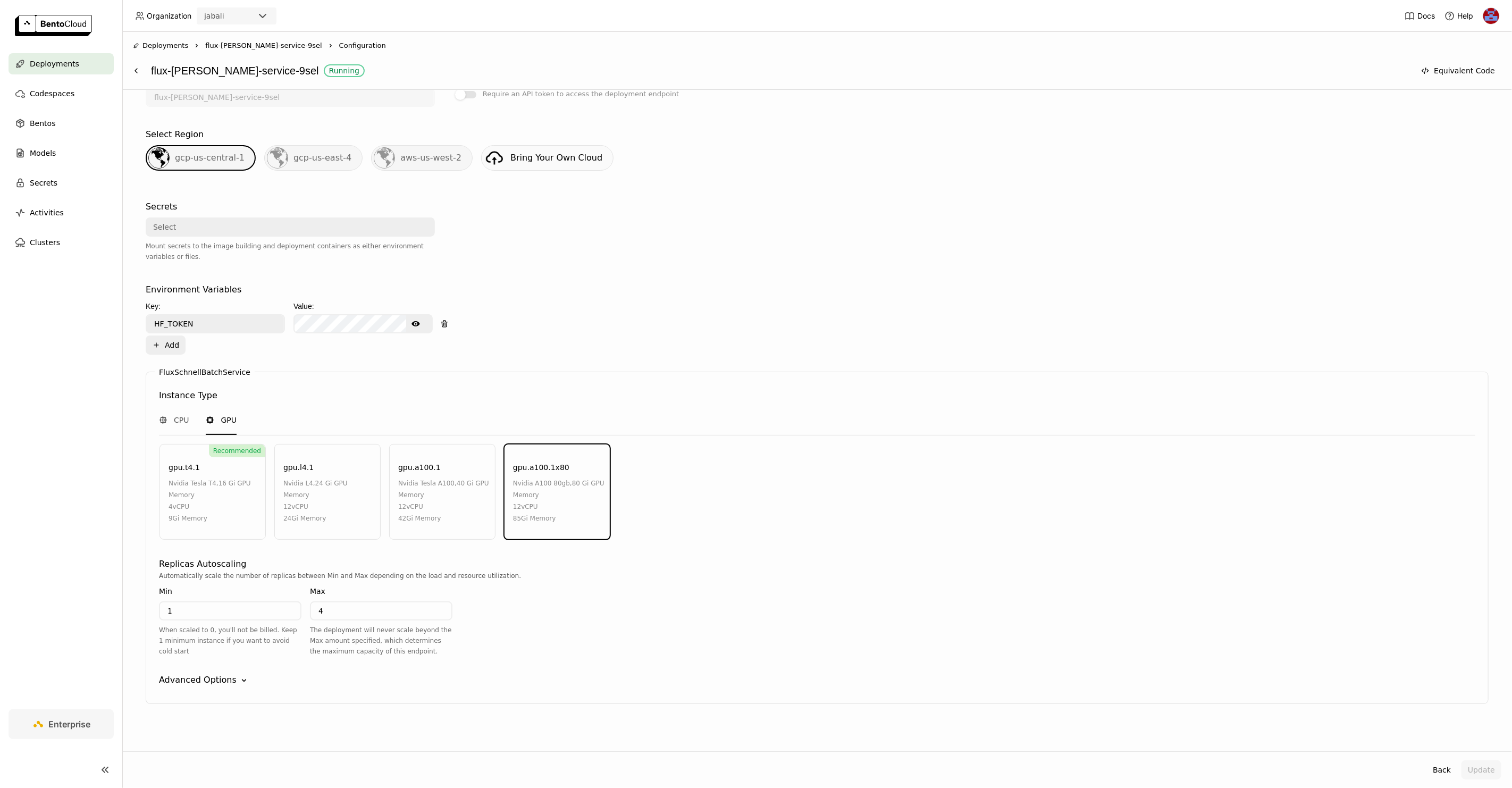
click at [230, 680] on div "Advanced Options" at bounding box center [198, 681] width 78 height 13
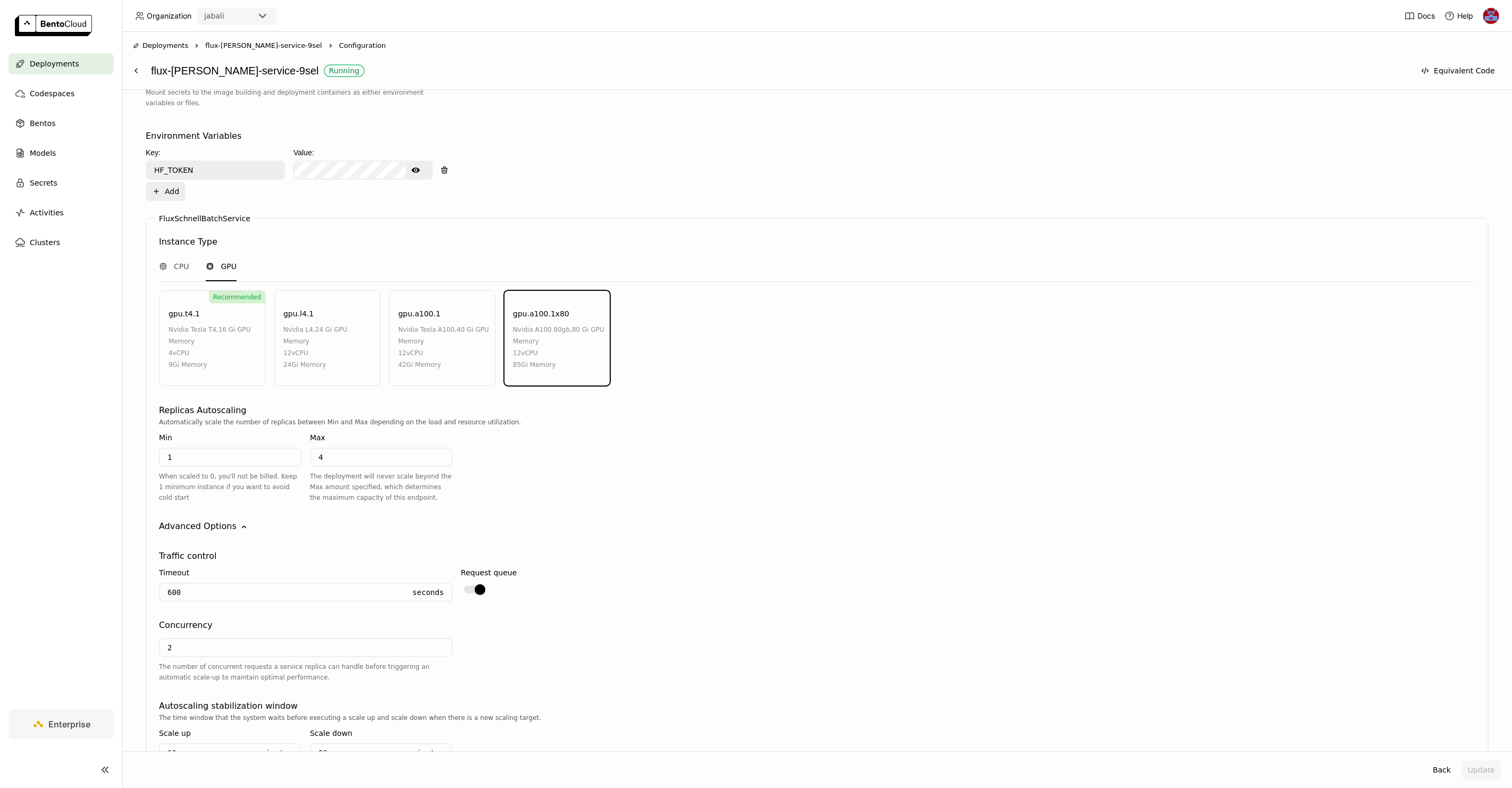
scroll to position [510, 0]
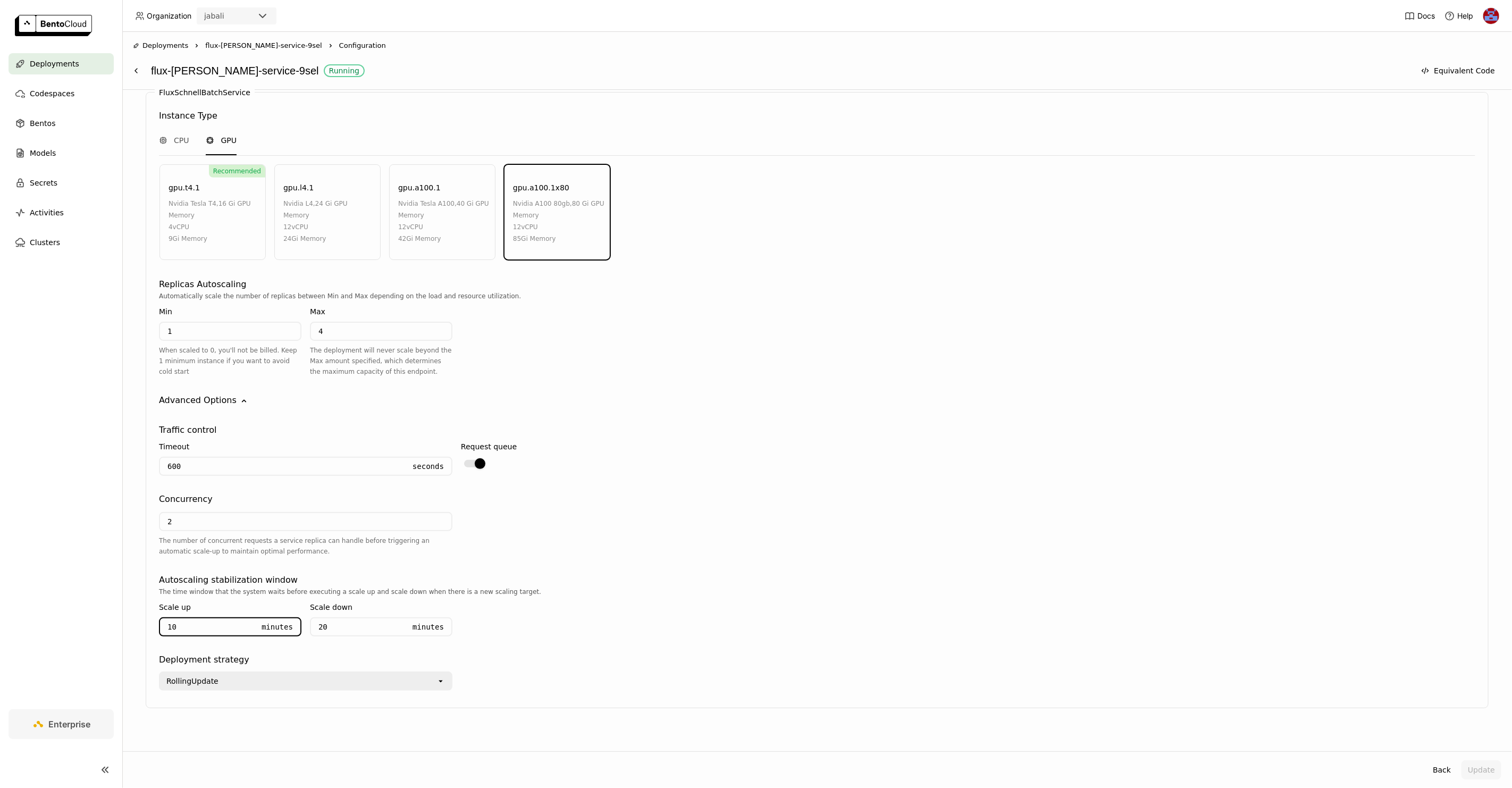
drag, startPoint x: 202, startPoint y: 617, endPoint x: 127, endPoint y: 612, distance: 75.2
click at [127, 612] on div "Select a Bento A Bento is an AI application packaged with BentoML, it includes …" at bounding box center [817, 421] width 1390 height 662
type input "3"
click at [355, 620] on input "20" at bounding box center [358, 627] width 94 height 17
click at [1487, 765] on button "Update" at bounding box center [1481, 770] width 40 height 20
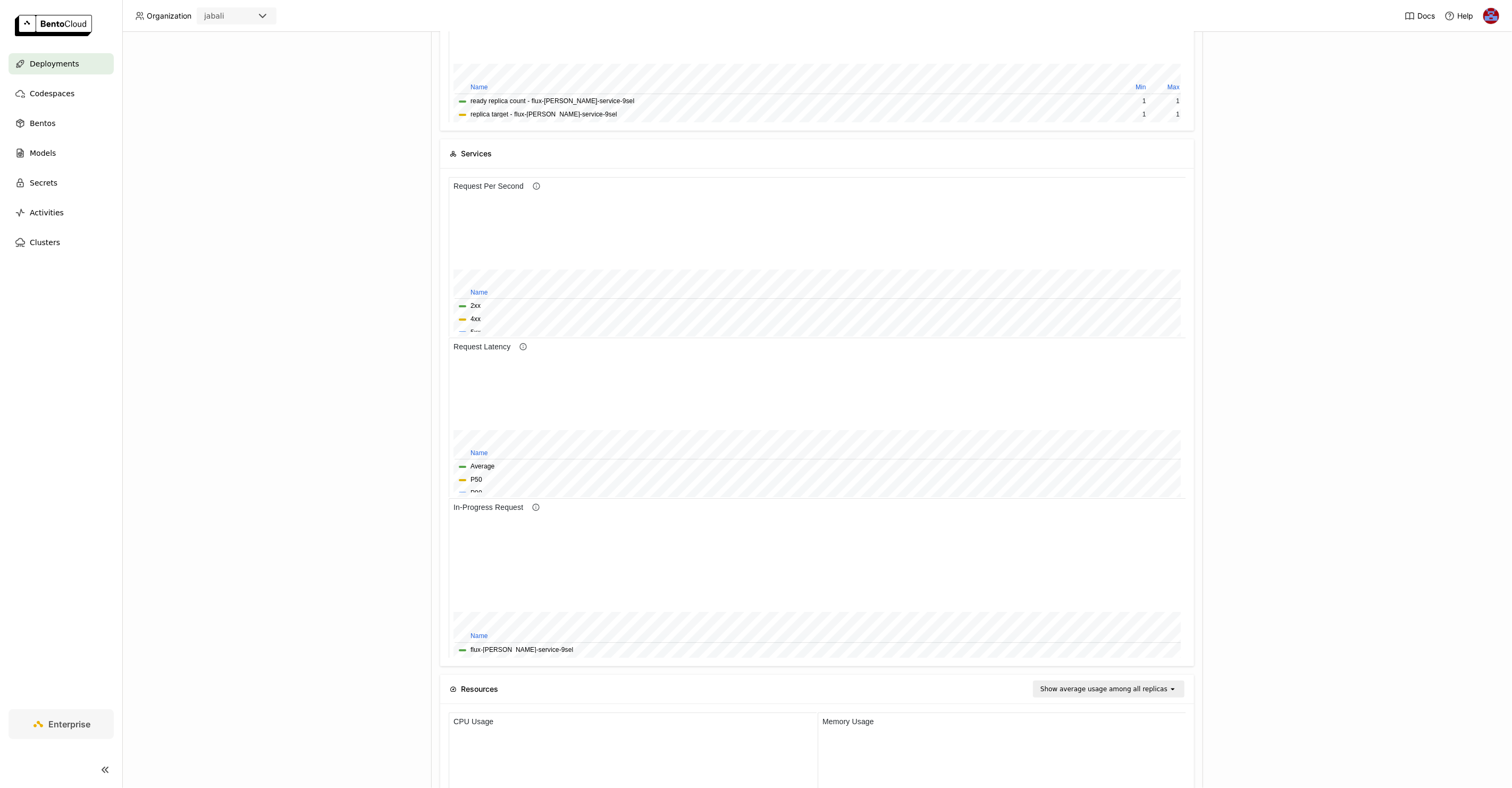
scroll to position [360, 0]
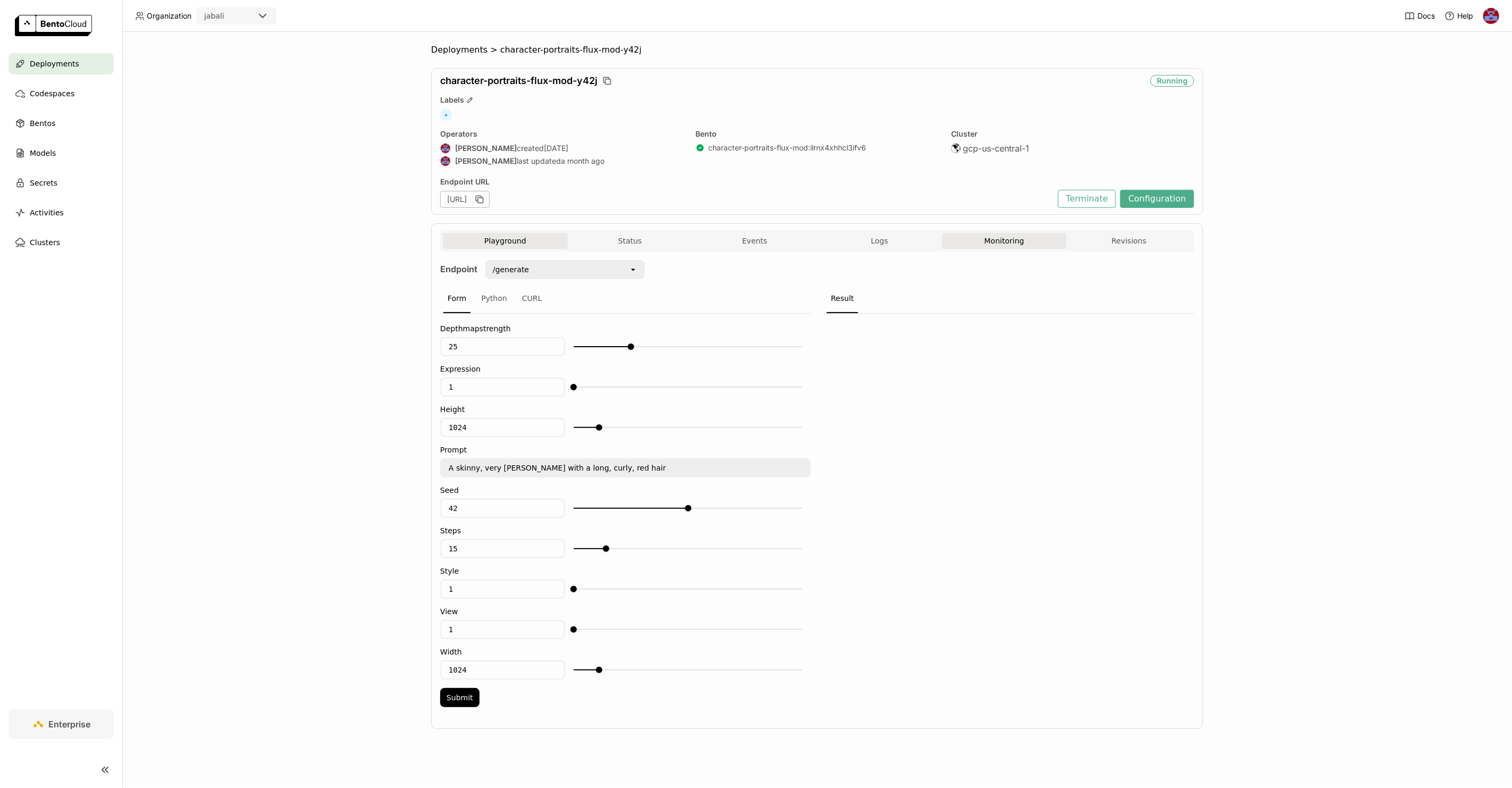
click at [997, 246] on button "Monitoring" at bounding box center [1005, 242] width 125 height 16
